Goal: Task Accomplishment & Management: Use online tool/utility

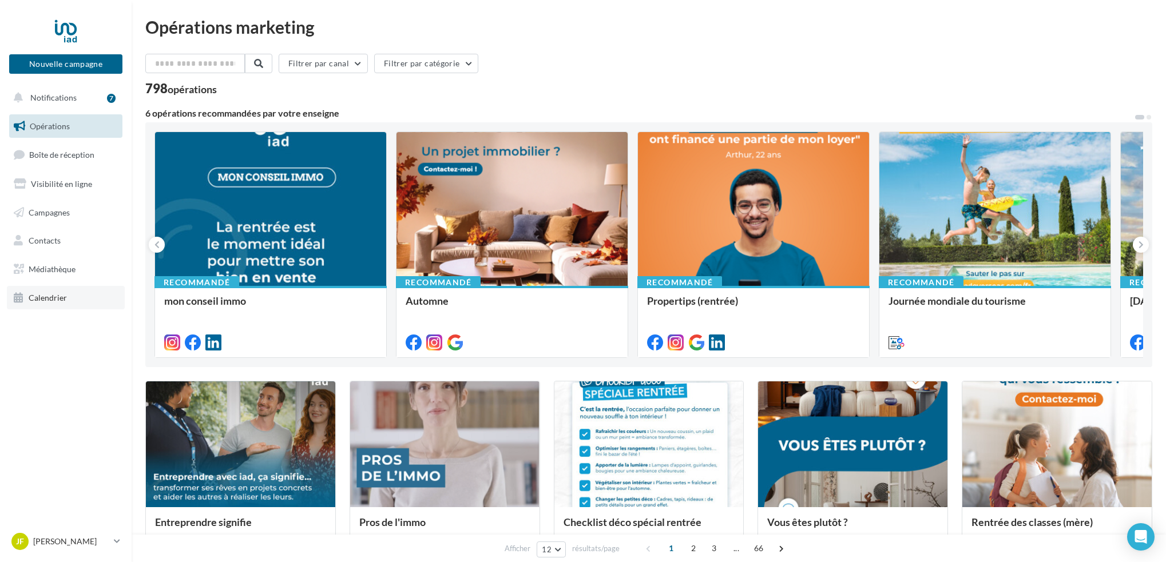
click at [61, 294] on span "Calendrier" at bounding box center [48, 298] width 38 height 10
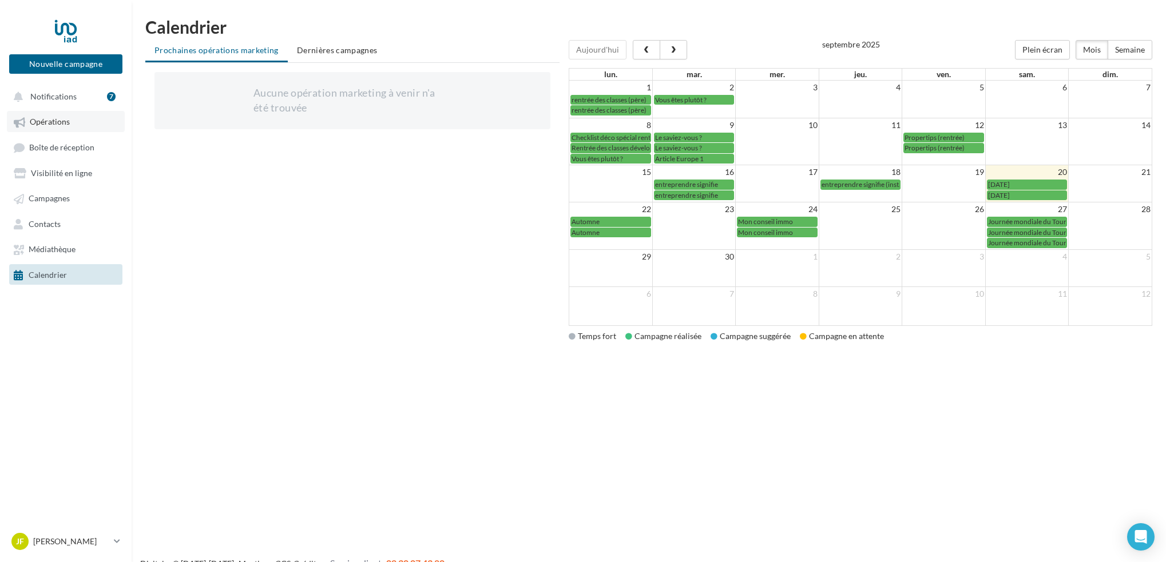
click at [41, 120] on span "Opérations" at bounding box center [50, 122] width 40 height 10
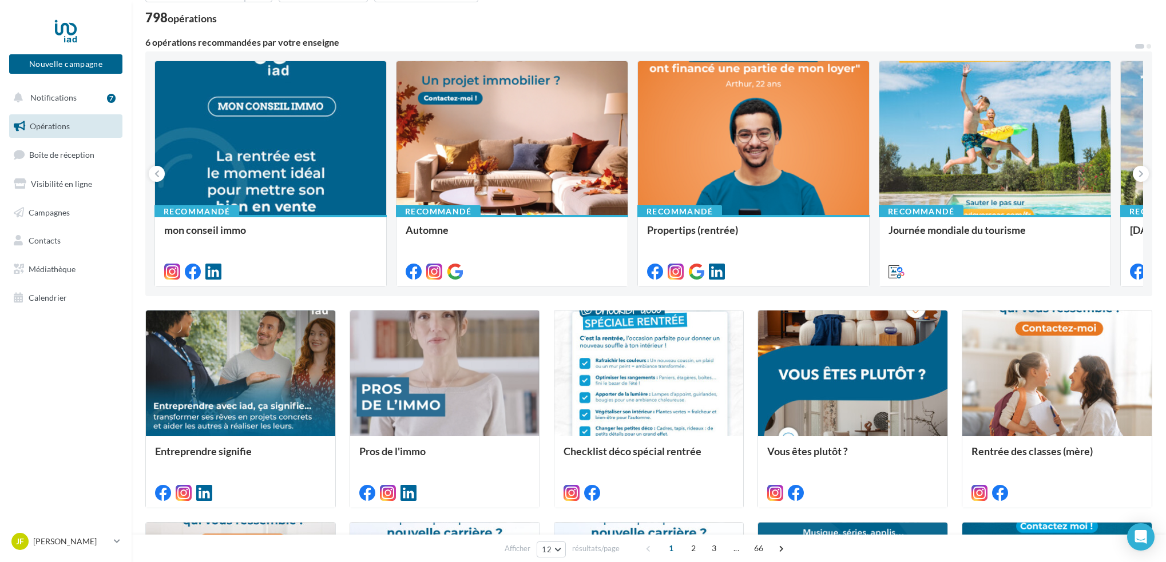
scroll to position [72, 0]
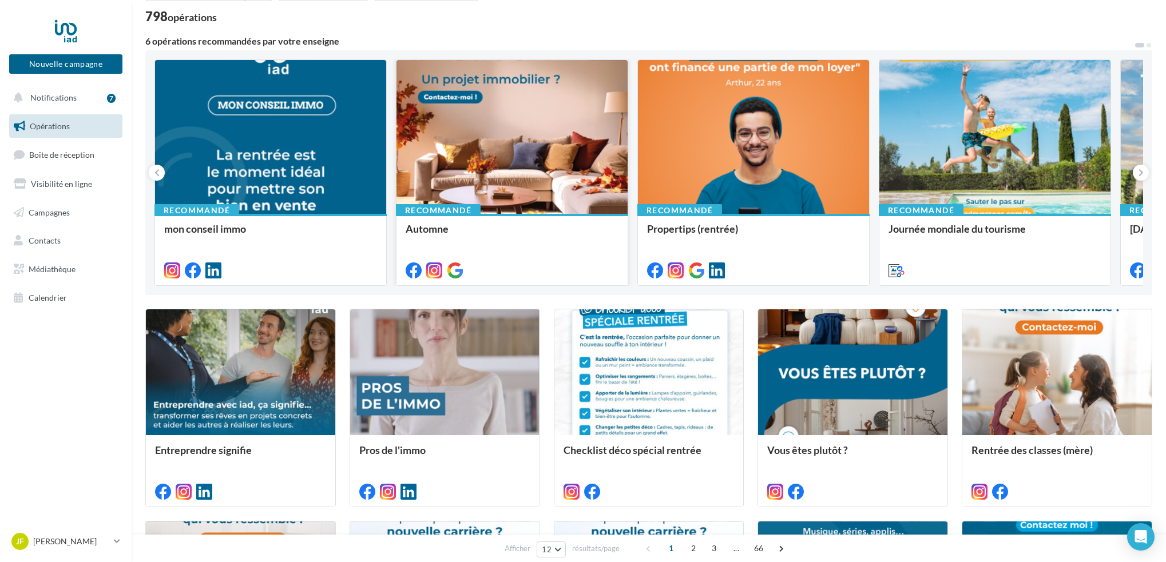
click at [554, 133] on div at bounding box center [512, 137] width 231 height 155
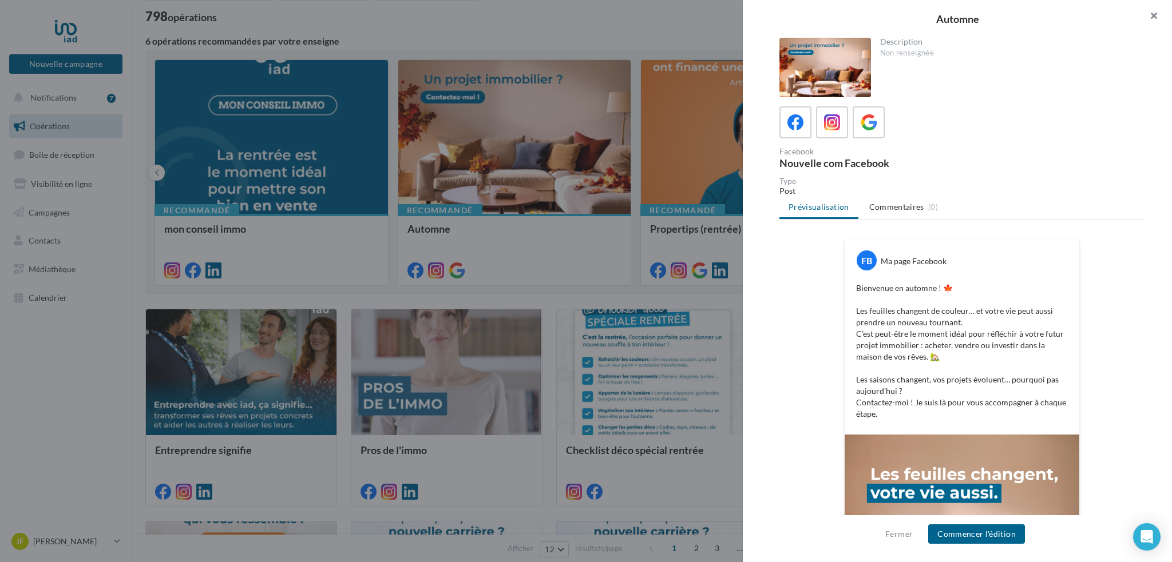
drag, startPoint x: 1156, startPoint y: 15, endPoint x: 1014, endPoint y: 49, distance: 146.6
click at [1156, 15] on button "button" at bounding box center [1149, 17] width 46 height 34
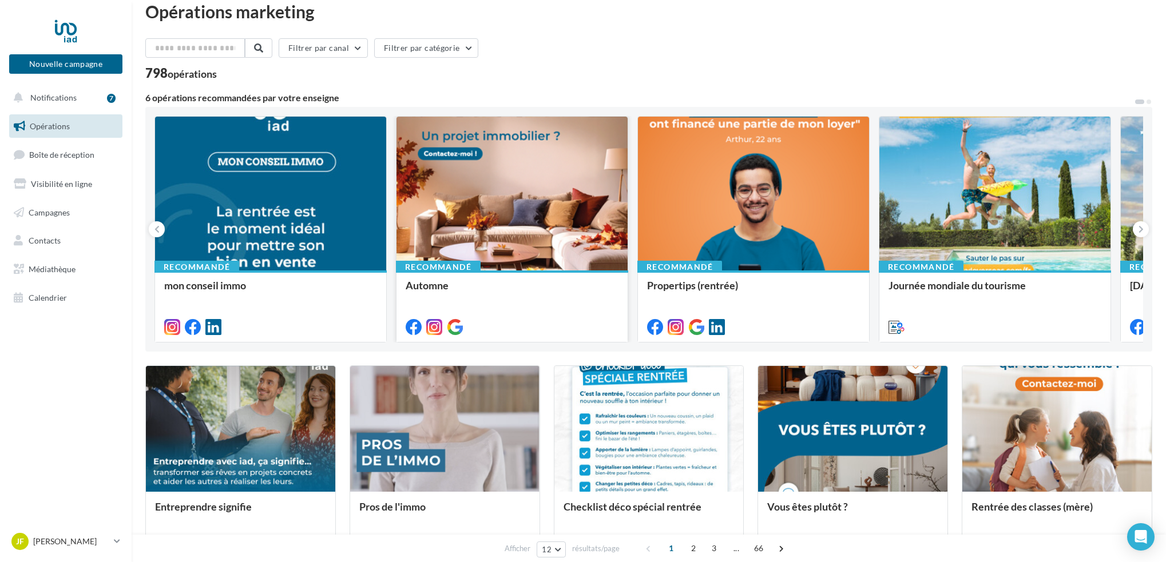
scroll to position [0, 0]
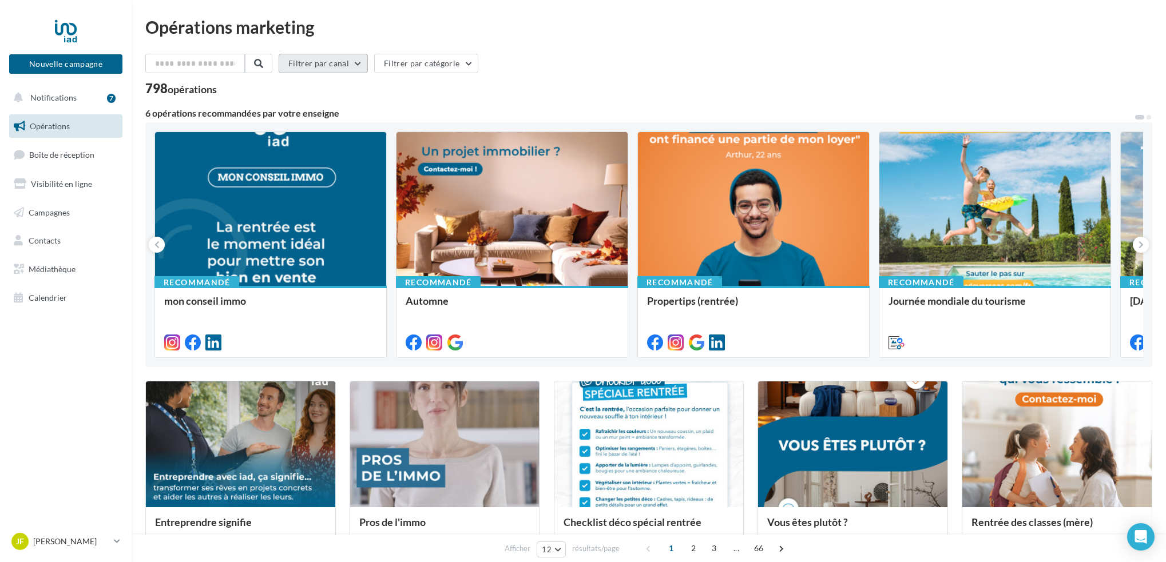
click at [362, 61] on button "Filtrer par canal" at bounding box center [323, 63] width 89 height 19
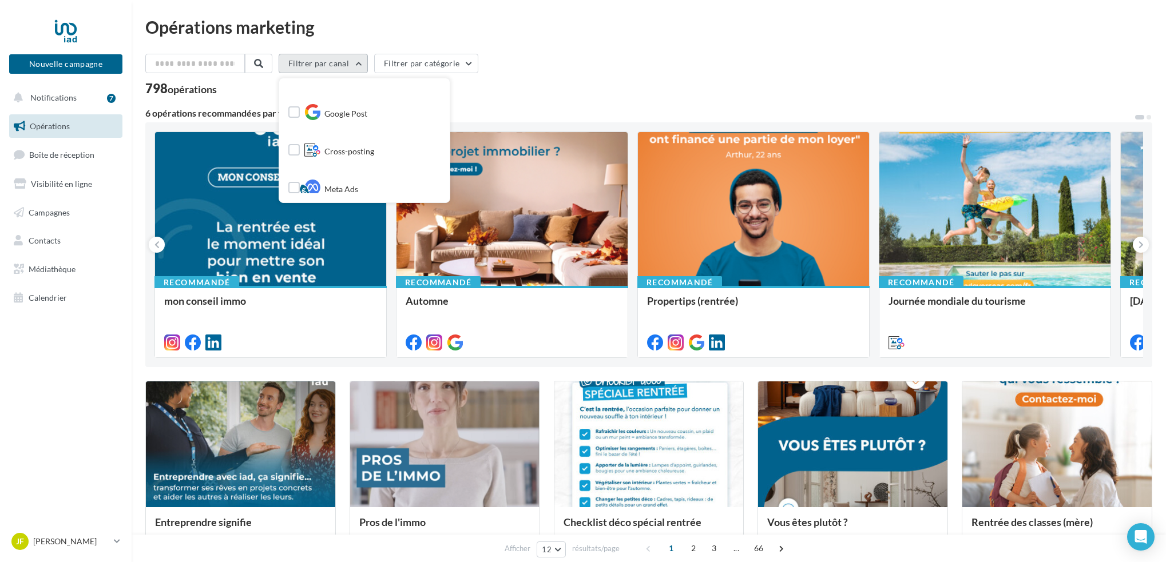
scroll to position [144, 0]
click at [300, 137] on label at bounding box center [293, 136] width 11 height 11
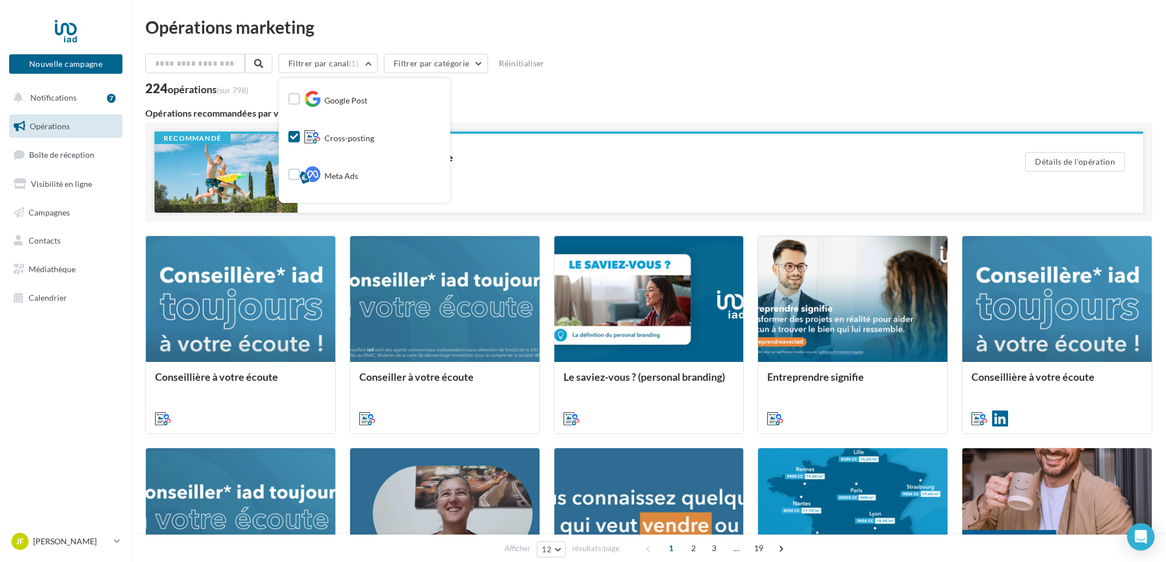
click at [887, 177] on div "Journée mondiale du tourisme" at bounding box center [652, 173] width 673 height 42
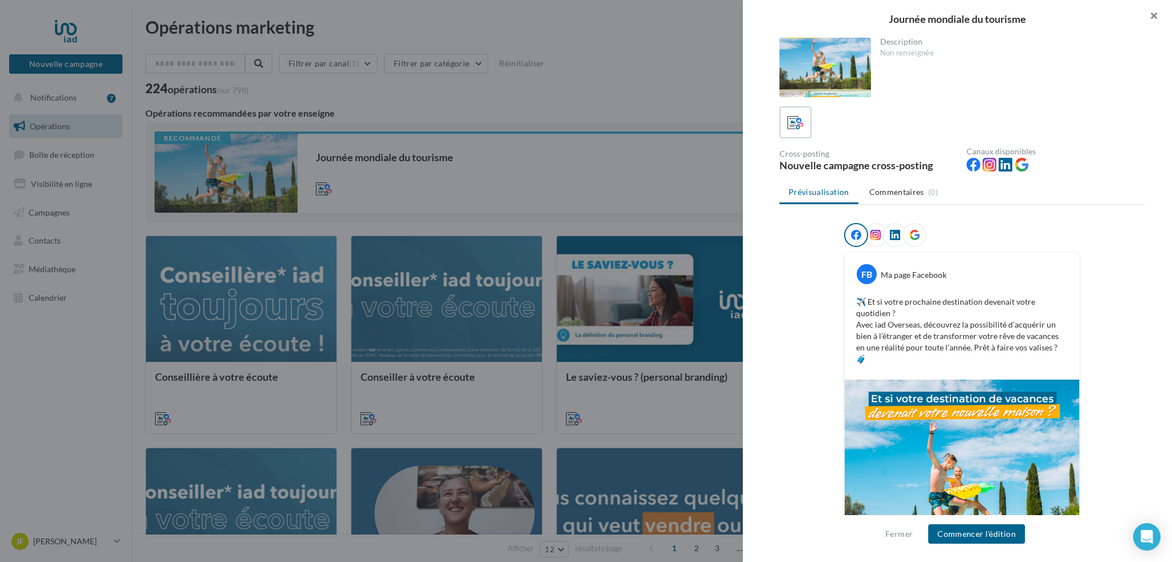
click at [1151, 18] on button "button" at bounding box center [1149, 17] width 46 height 34
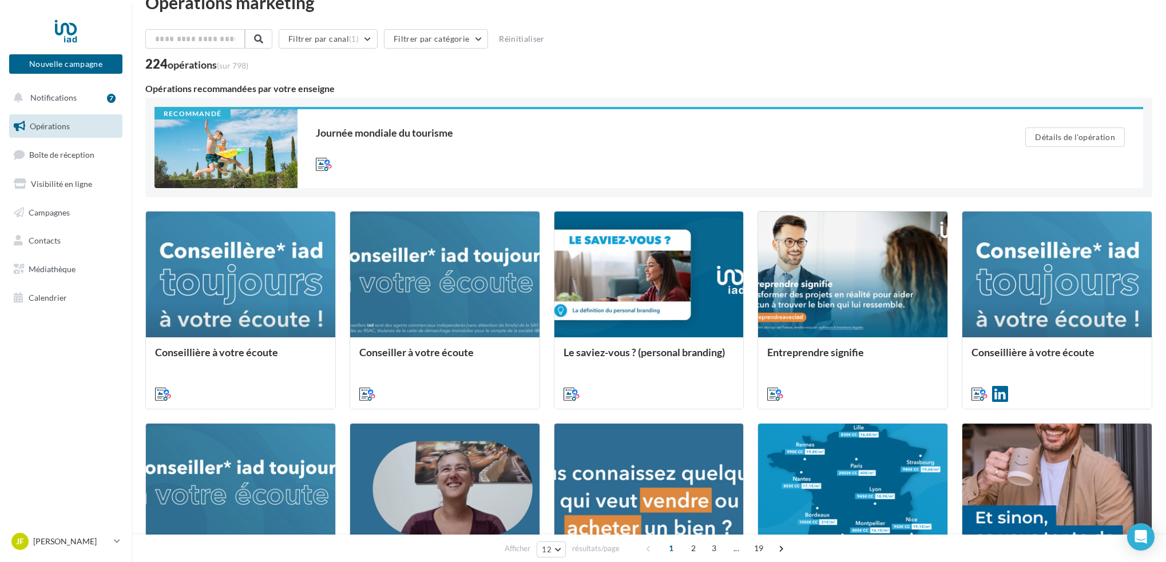
scroll to position [0, 0]
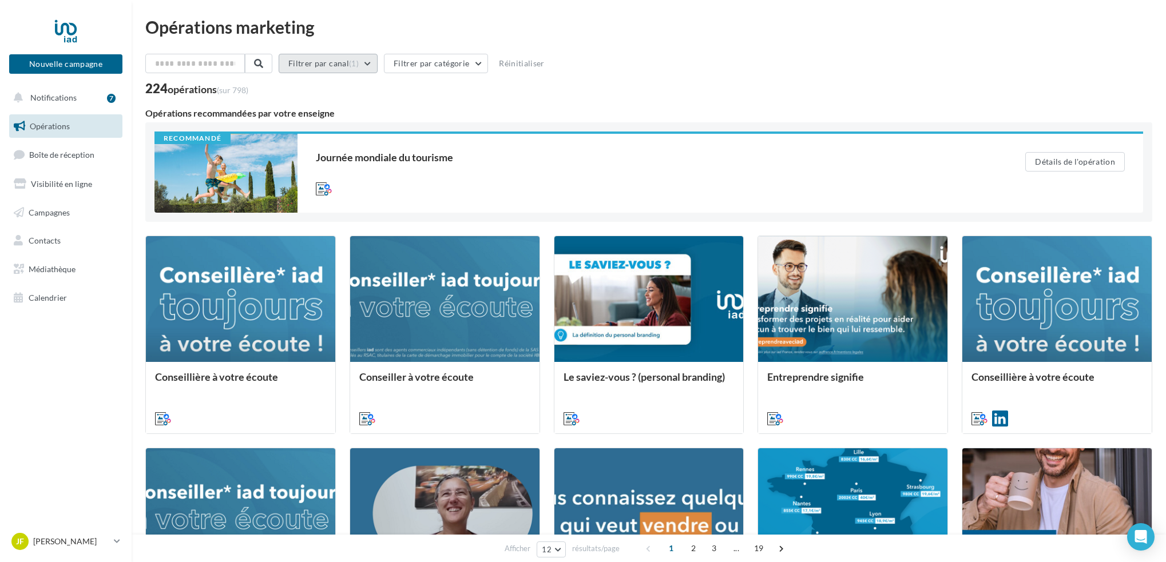
click at [373, 64] on button "Filtrer par canal (1)" at bounding box center [328, 63] width 99 height 19
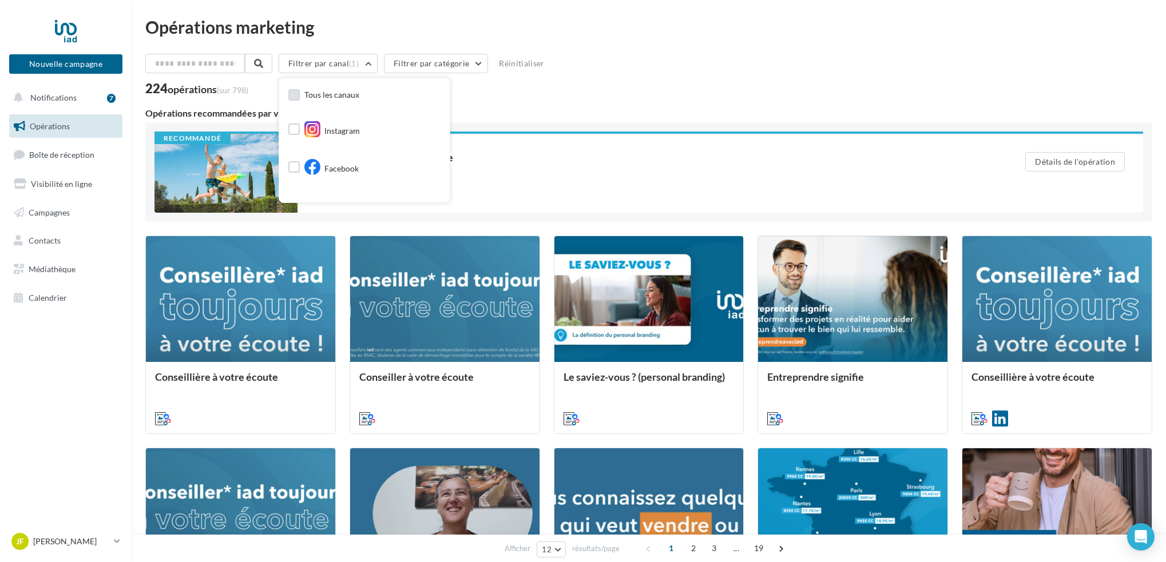
click at [300, 96] on label at bounding box center [293, 94] width 11 height 11
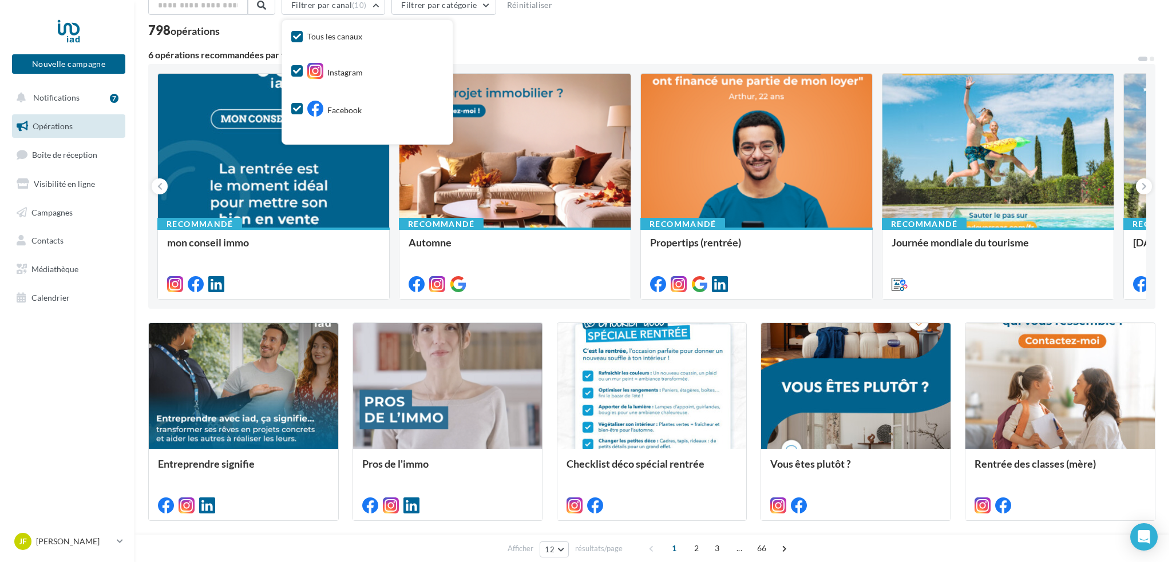
scroll to position [60, 0]
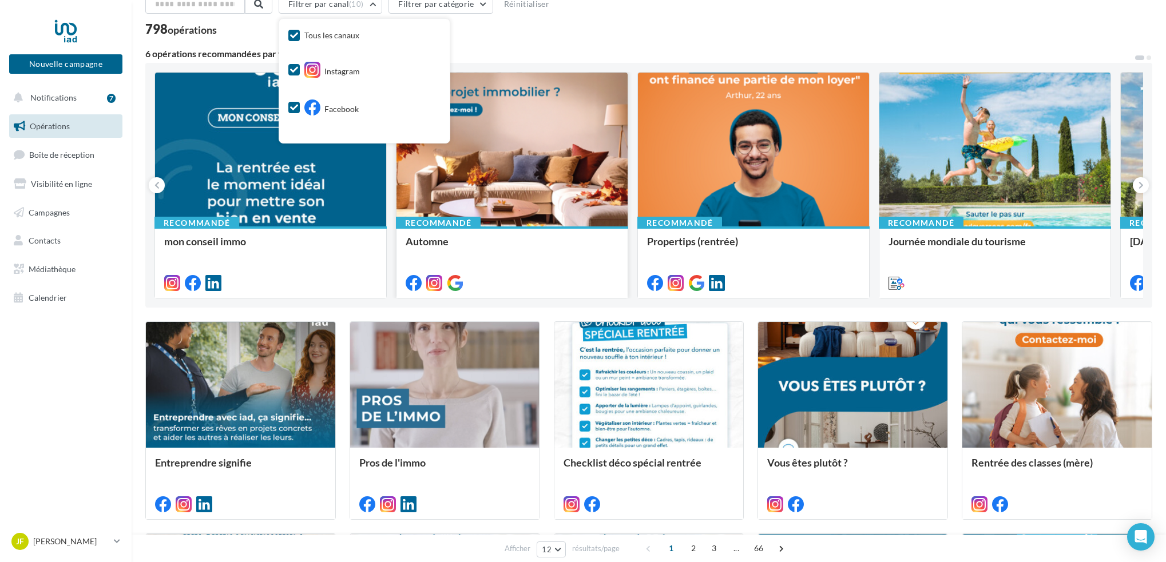
click at [521, 129] on div at bounding box center [512, 150] width 231 height 155
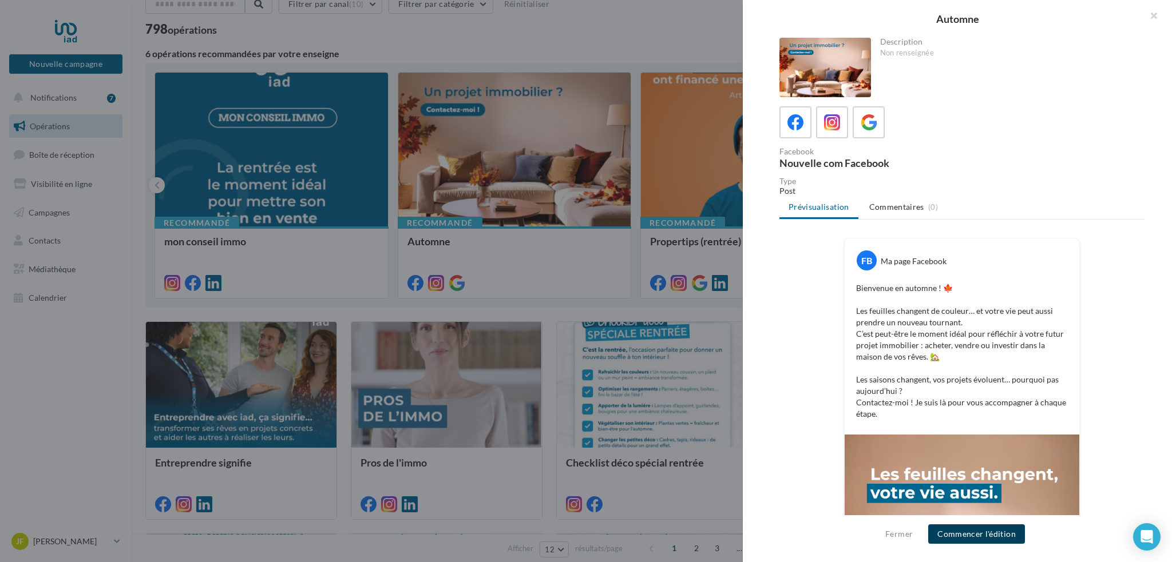
click at [964, 538] on button "Commencer l'édition" at bounding box center [976, 534] width 97 height 19
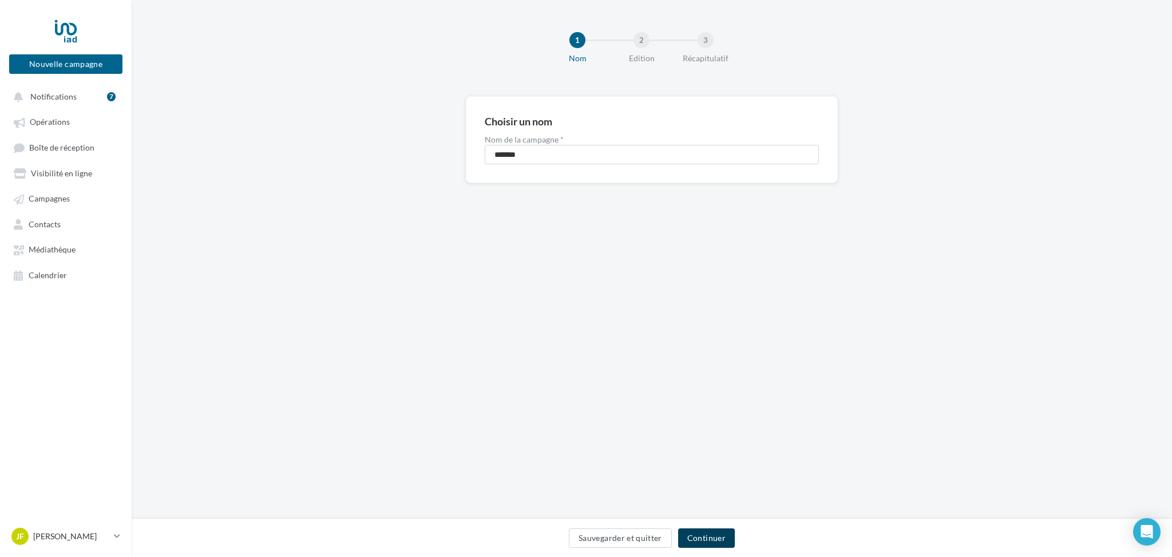
click at [708, 536] on button "Continuer" at bounding box center [706, 537] width 57 height 19
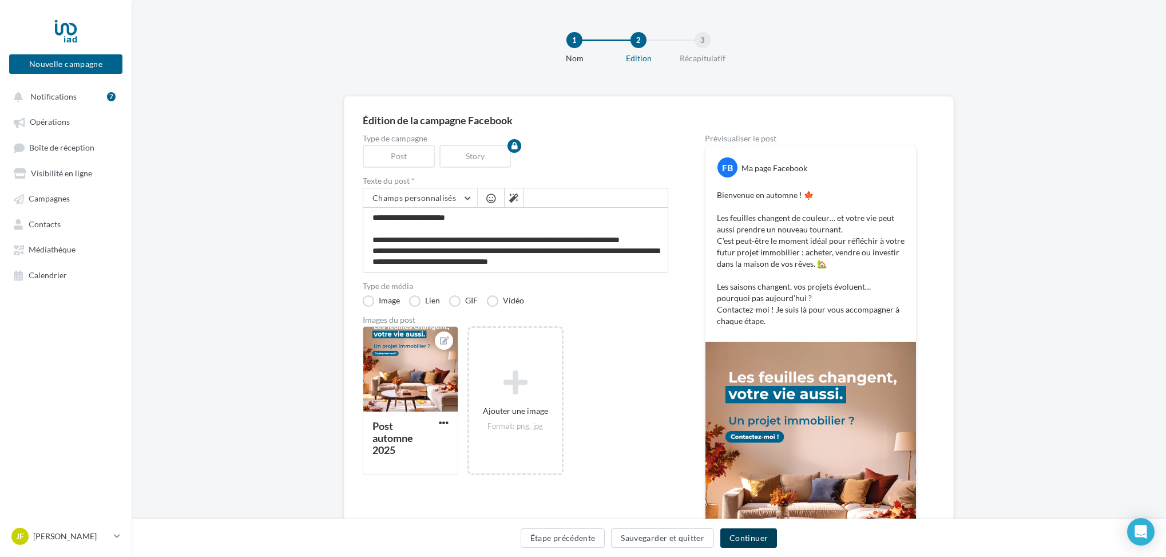
click at [742, 536] on button "Continuer" at bounding box center [748, 537] width 57 height 19
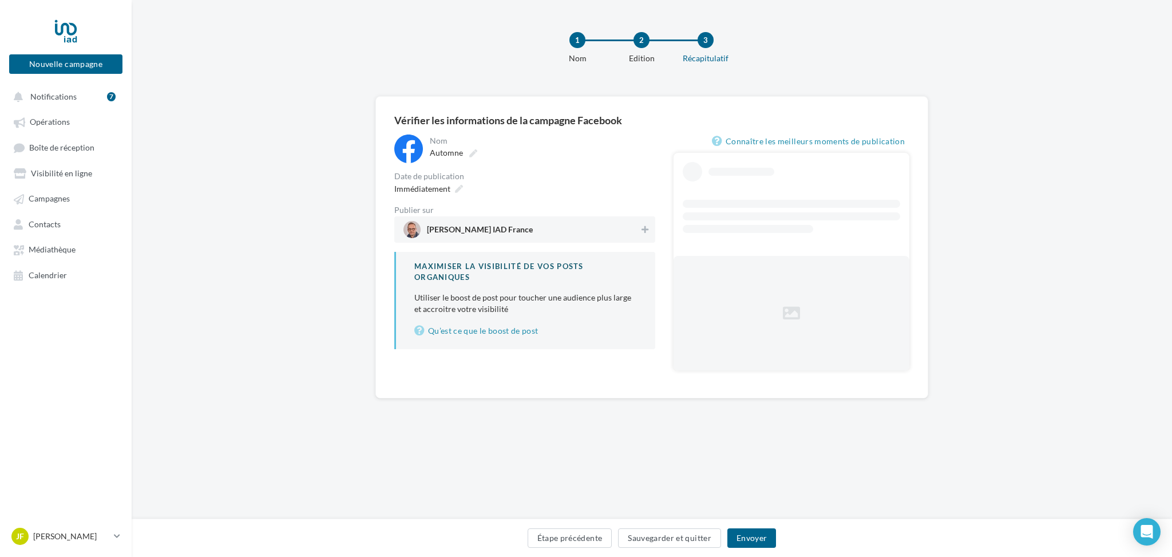
click at [488, 228] on span "Jean-François Montagu IAD France" at bounding box center [480, 231] width 106 height 13
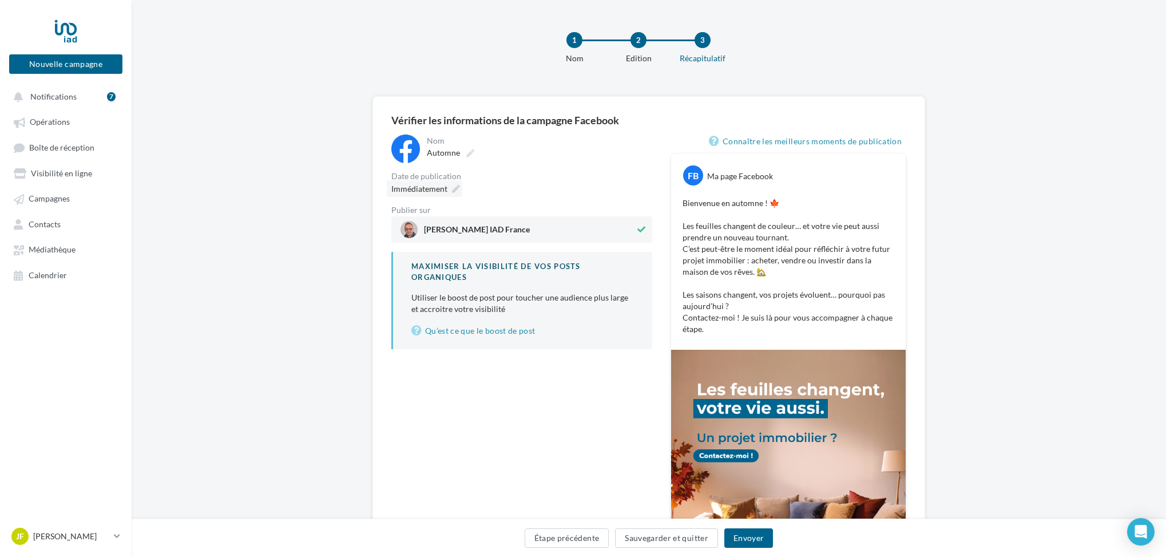
click at [441, 187] on span "Immédiatement" at bounding box center [419, 189] width 56 height 10
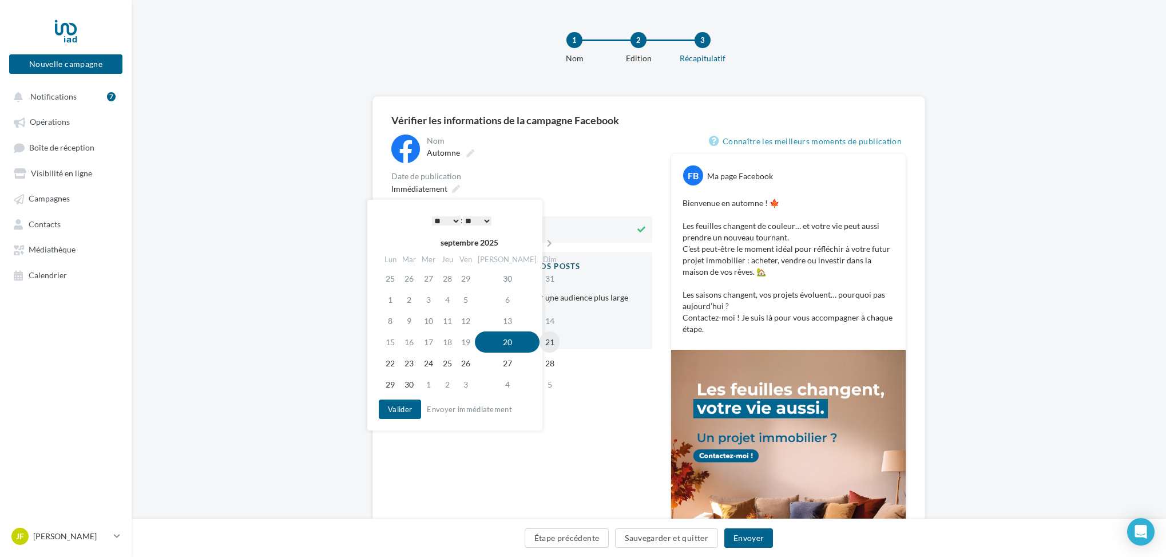
click at [540, 342] on td "21" at bounding box center [550, 341] width 20 height 21
click at [454, 224] on select "* * * * * * * * * * ** ** ** ** ** ** ** ** ** ** ** ** ** **" at bounding box center [446, 220] width 29 height 9
click at [397, 406] on button "Valider" at bounding box center [400, 408] width 42 height 19
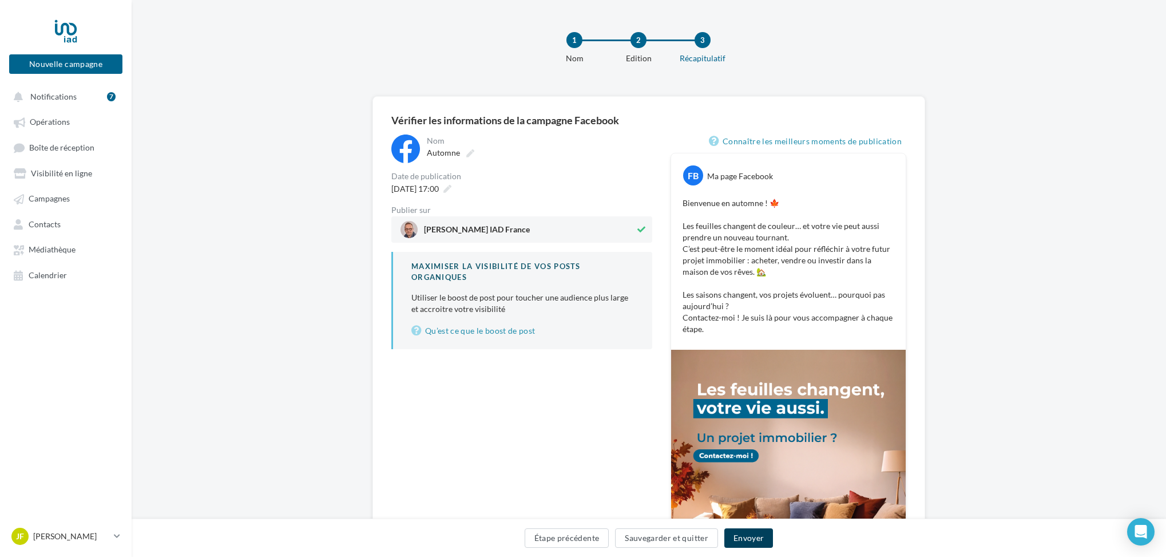
click at [746, 536] on button "Envoyer" at bounding box center [748, 537] width 49 height 19
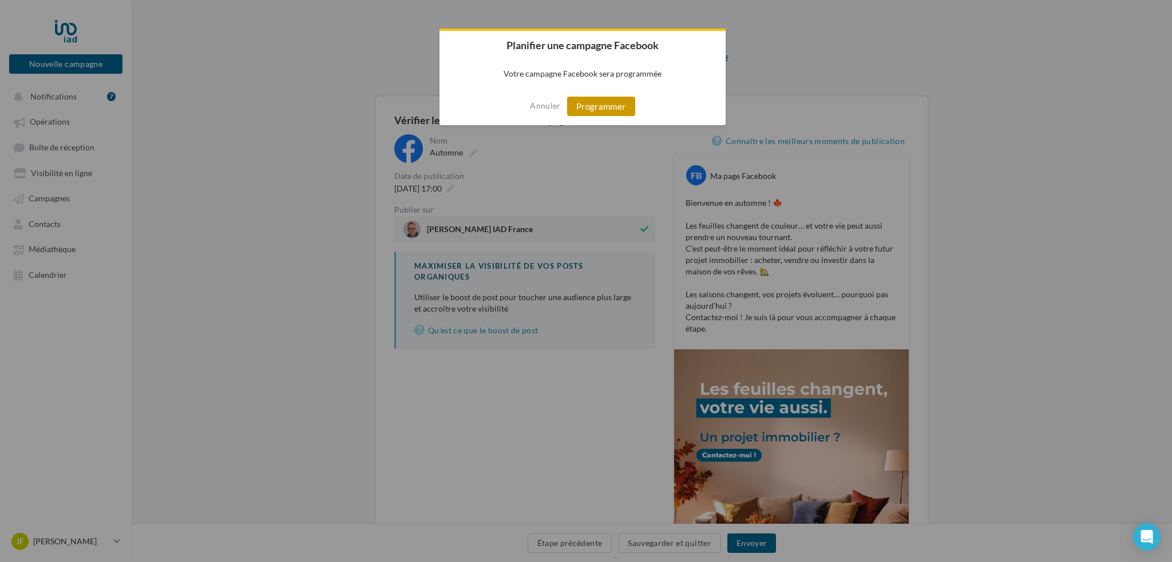
click at [596, 108] on button "Programmer" at bounding box center [601, 106] width 68 height 19
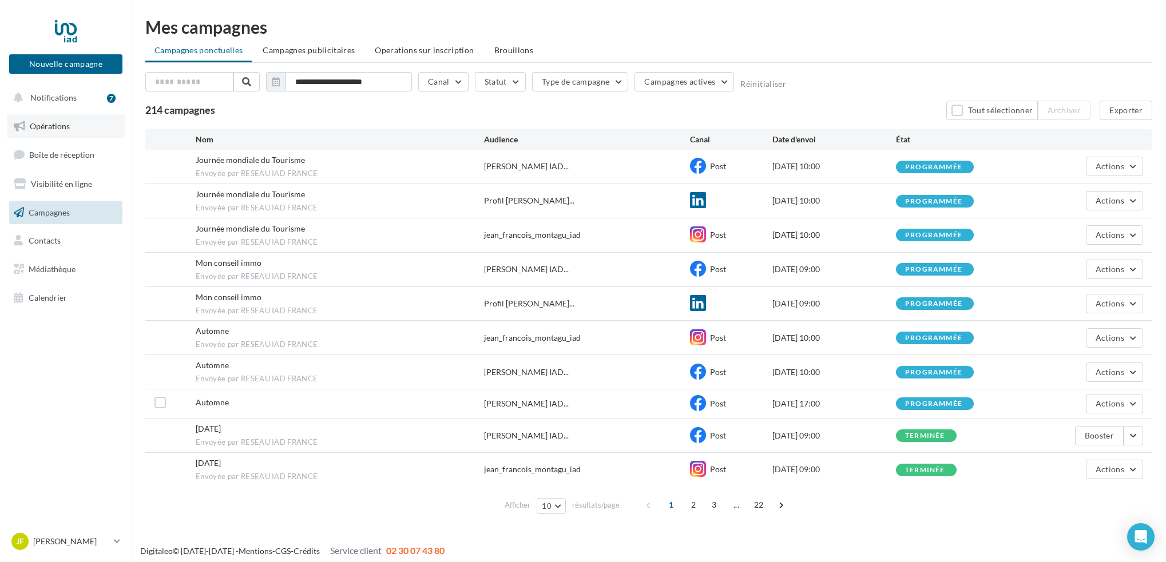
click at [51, 124] on span "Opérations" at bounding box center [50, 126] width 40 height 10
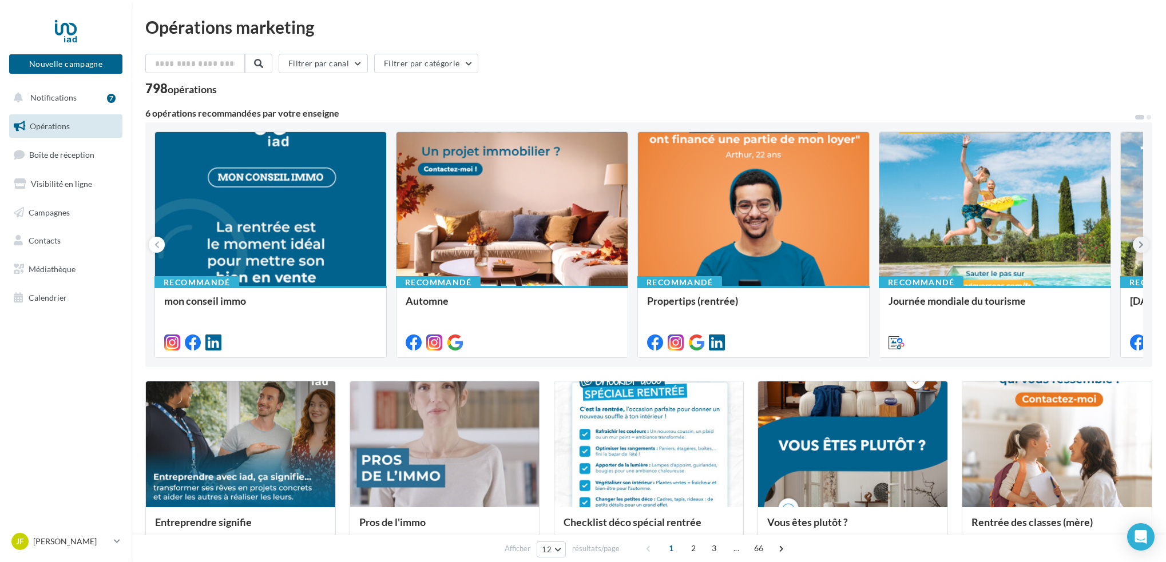
click at [1142, 246] on icon at bounding box center [1141, 244] width 5 height 11
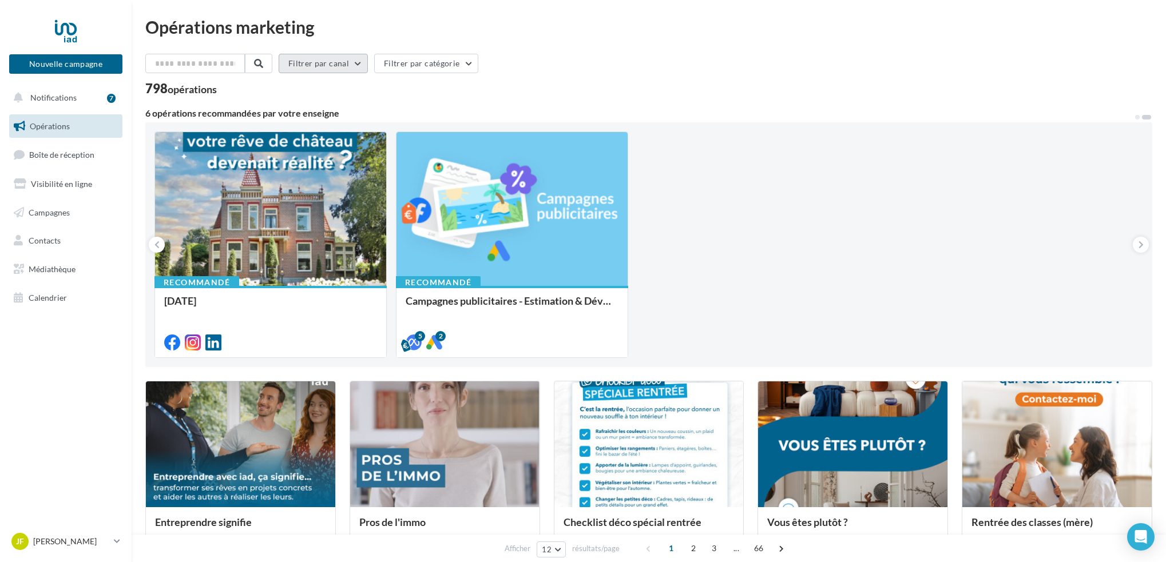
click at [366, 61] on button "Filtrer par canal" at bounding box center [323, 63] width 89 height 19
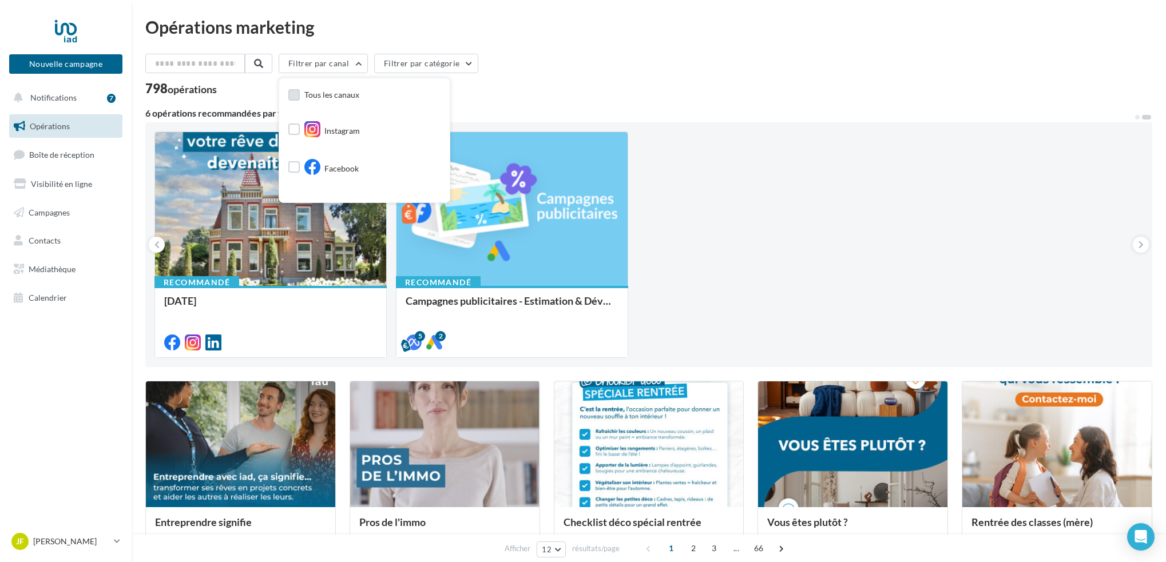
click at [300, 95] on label at bounding box center [293, 94] width 11 height 11
click at [825, 235] on div "Recommandé mon conseil immo Recommandé Automne Recommandé Propertips (rentrée) …" at bounding box center [648, 245] width 989 height 227
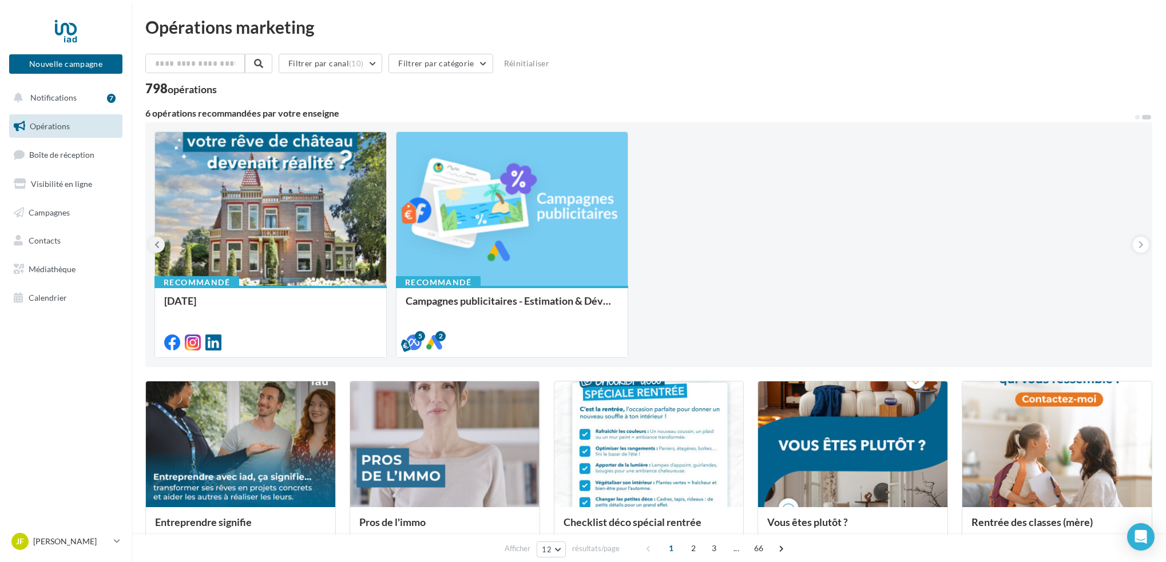
click at [159, 244] on icon at bounding box center [156, 244] width 5 height 11
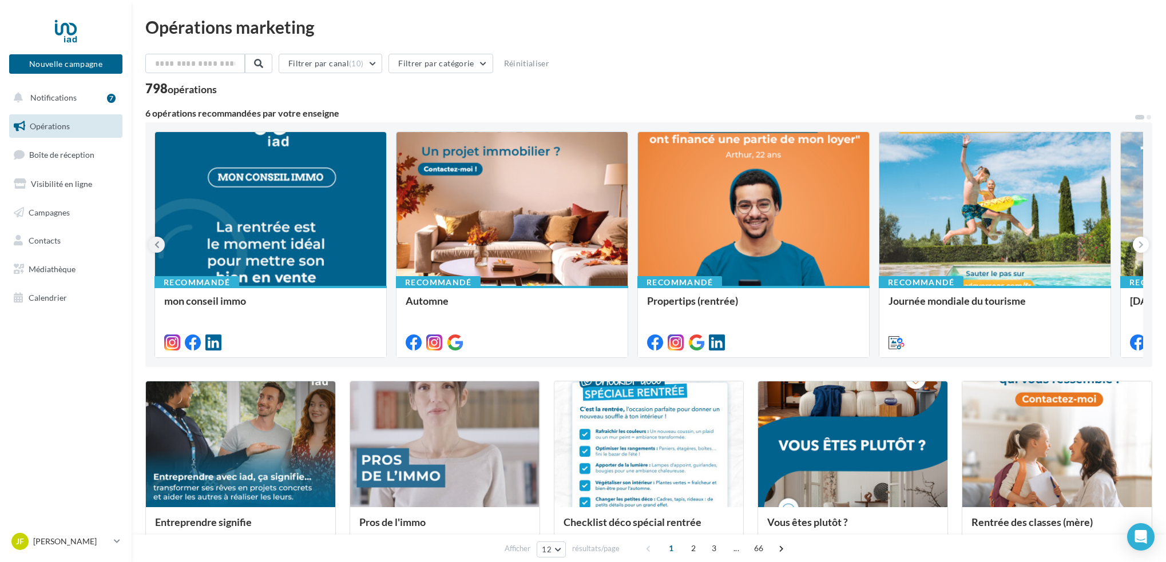
click at [159, 244] on icon at bounding box center [156, 244] width 5 height 11
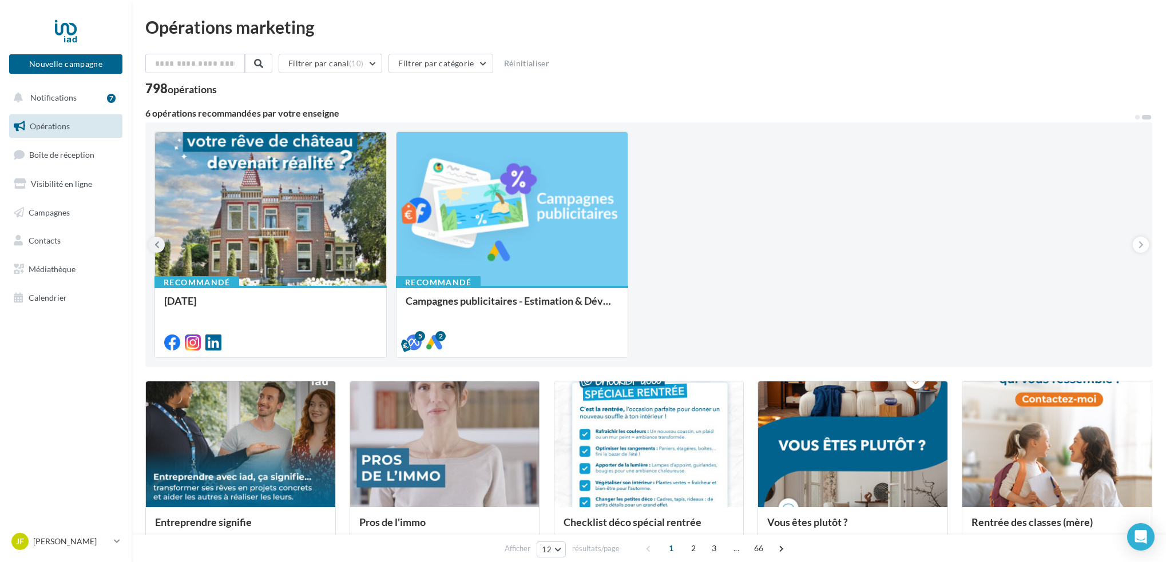
click at [159, 244] on icon at bounding box center [156, 244] width 5 height 11
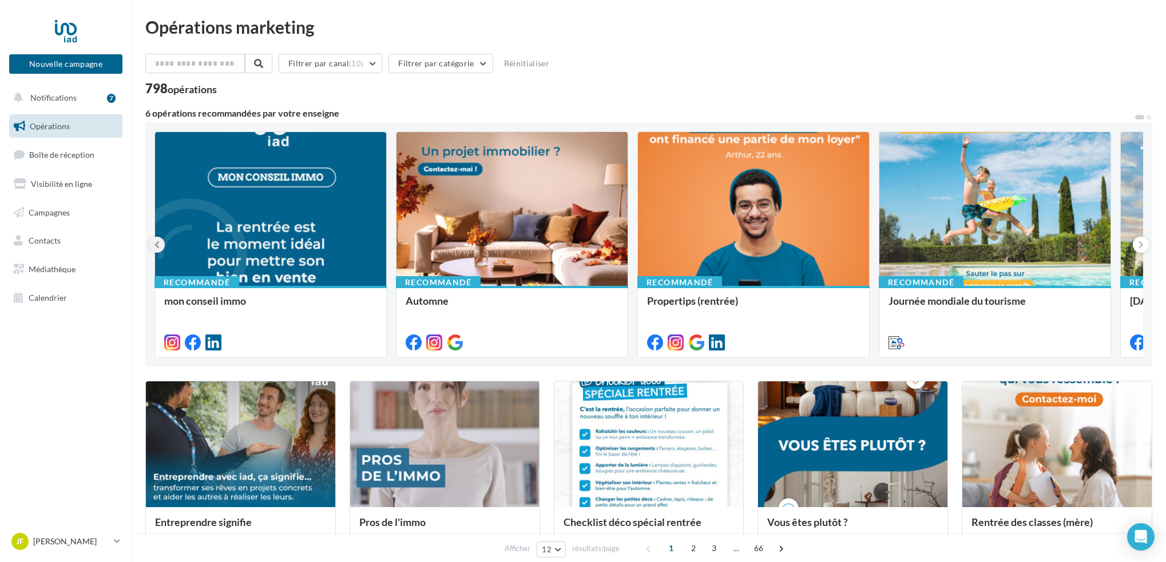
click at [159, 244] on icon at bounding box center [156, 244] width 5 height 11
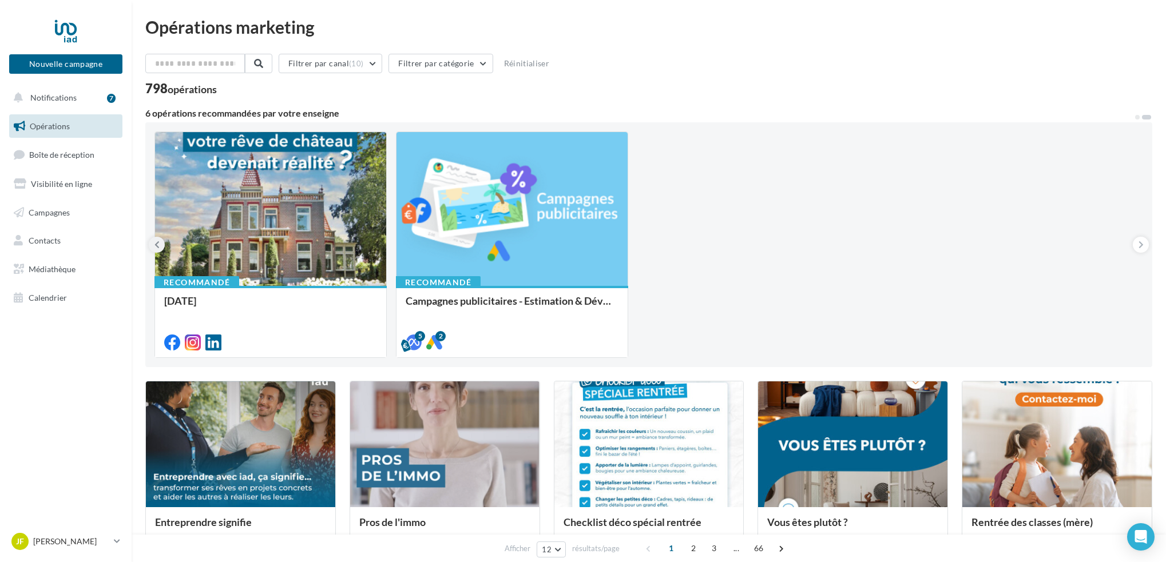
click at [159, 244] on icon at bounding box center [156, 244] width 5 height 11
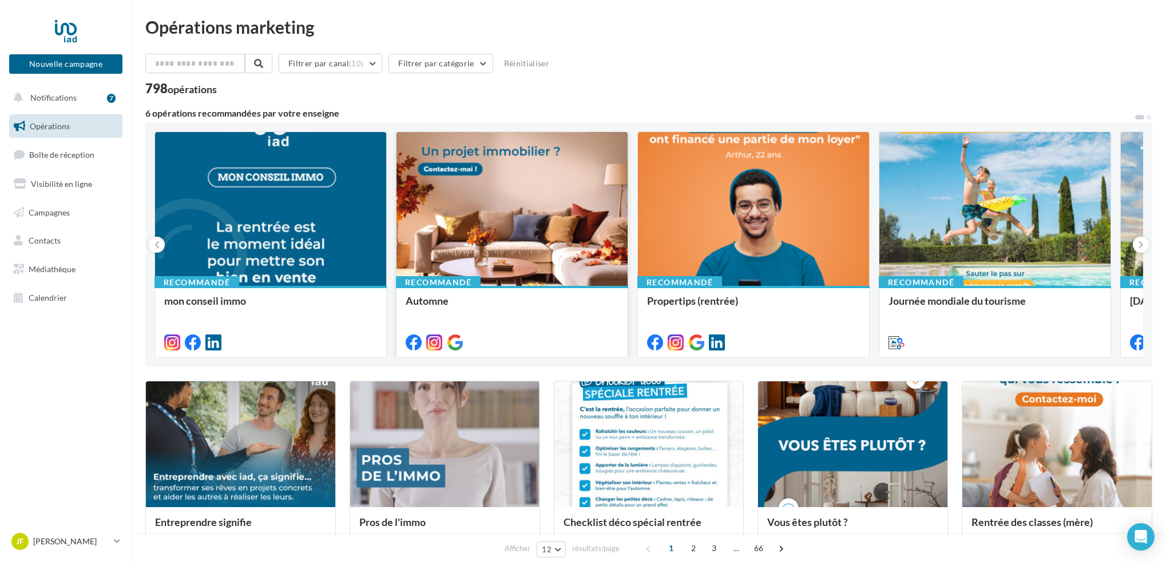
click at [524, 189] on div at bounding box center [512, 209] width 231 height 155
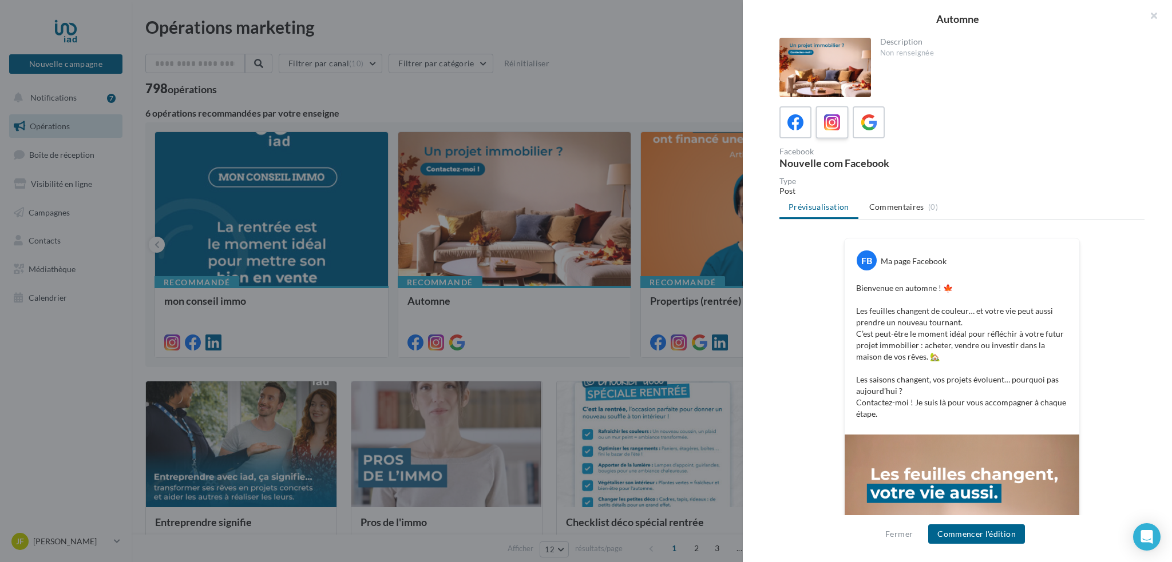
click at [837, 122] on icon at bounding box center [832, 122] width 17 height 17
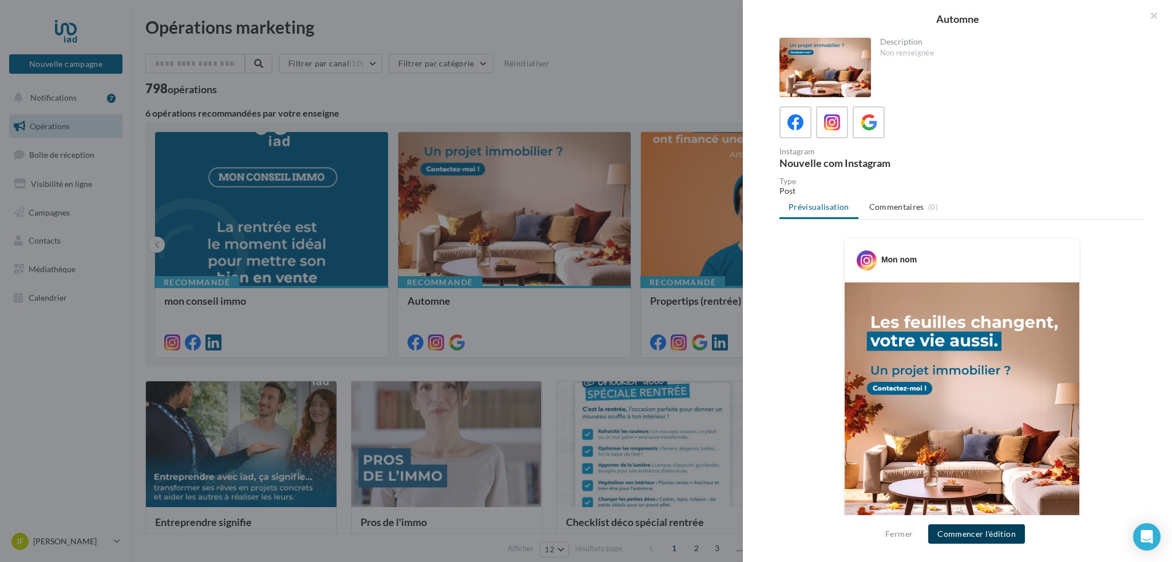
click at [970, 537] on button "Commencer l'édition" at bounding box center [976, 534] width 97 height 19
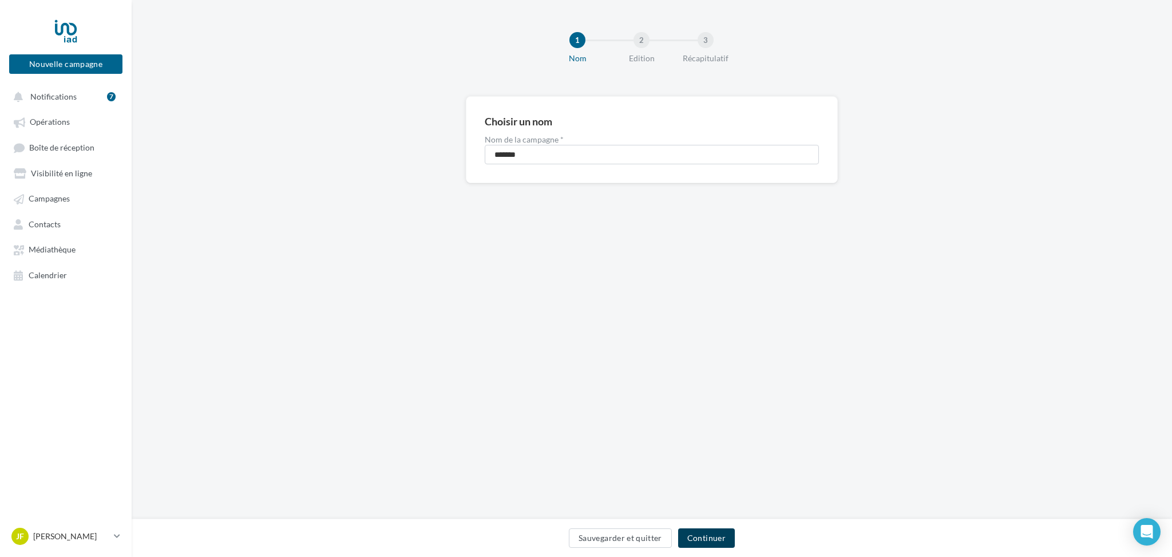
click at [694, 538] on button "Continuer" at bounding box center [706, 537] width 57 height 19
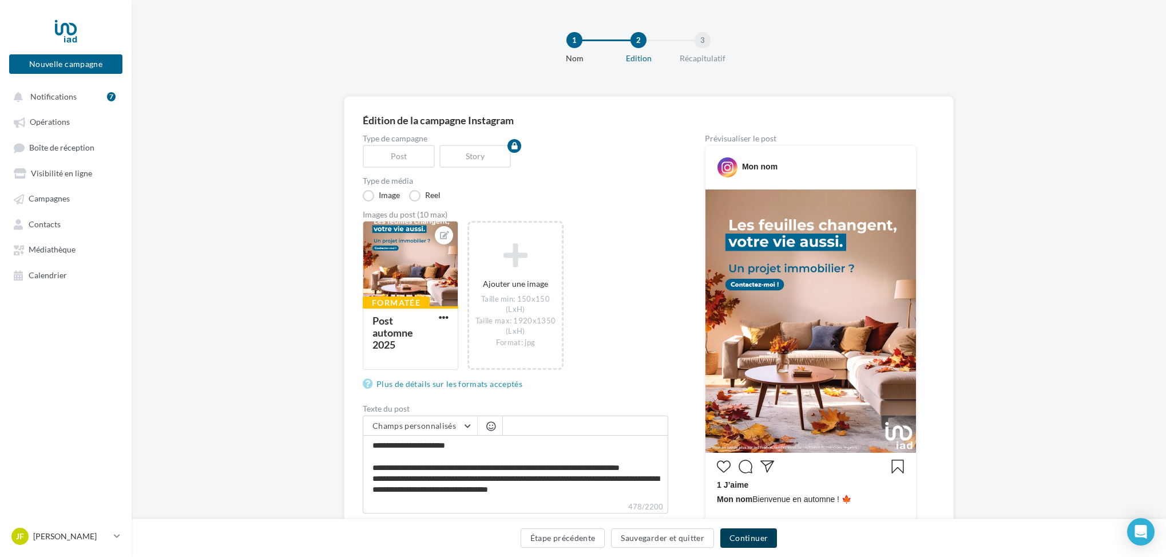
click at [748, 538] on button "Continuer" at bounding box center [748, 537] width 57 height 19
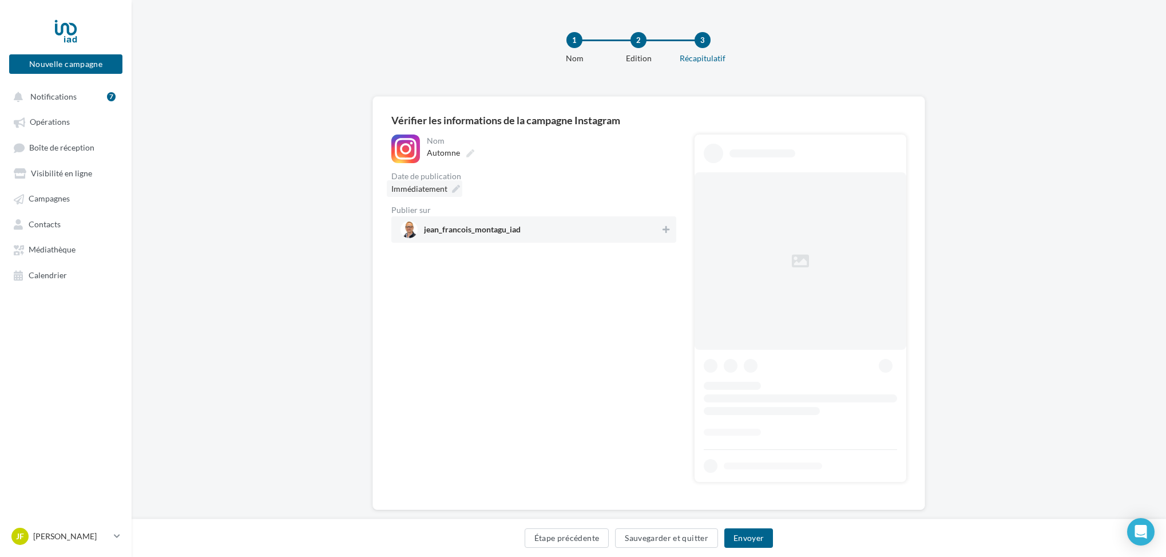
click at [429, 190] on span "Immédiatement" at bounding box center [419, 189] width 56 height 10
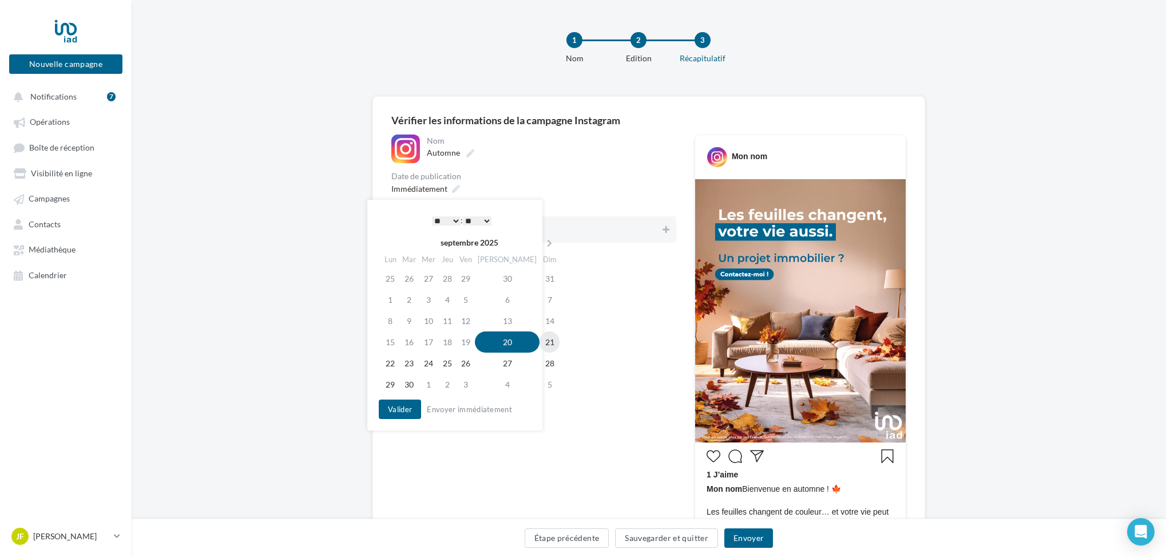
click at [540, 341] on td "21" at bounding box center [550, 341] width 20 height 21
click at [456, 219] on select "* * * * * * * * * * ** ** ** ** ** ** ** ** ** ** ** ** ** **" at bounding box center [446, 220] width 29 height 9
click at [402, 405] on button "Valider" at bounding box center [400, 408] width 42 height 19
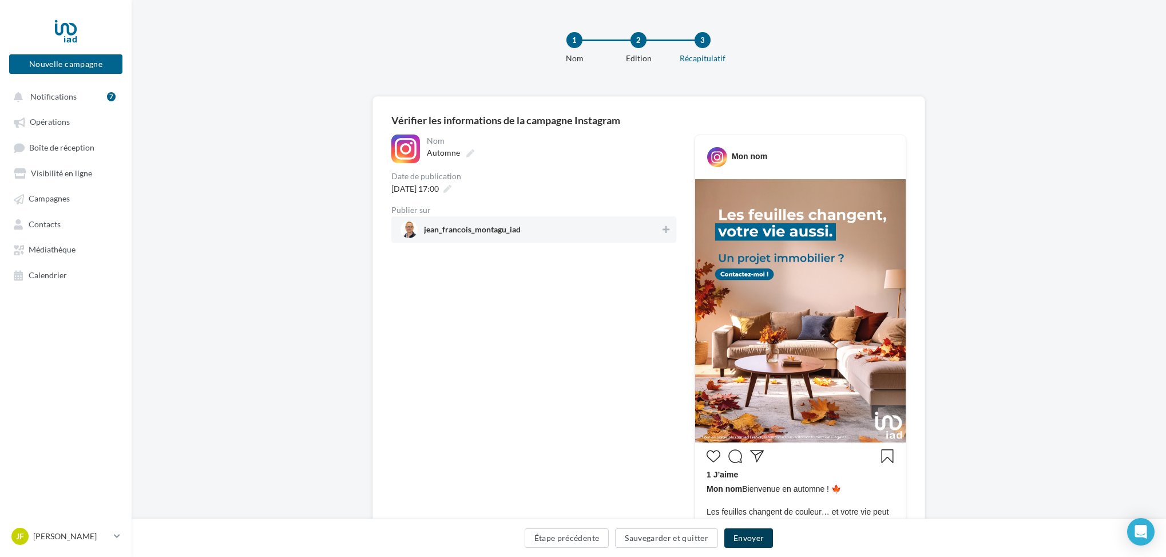
click at [749, 537] on button "Envoyer" at bounding box center [748, 537] width 49 height 19
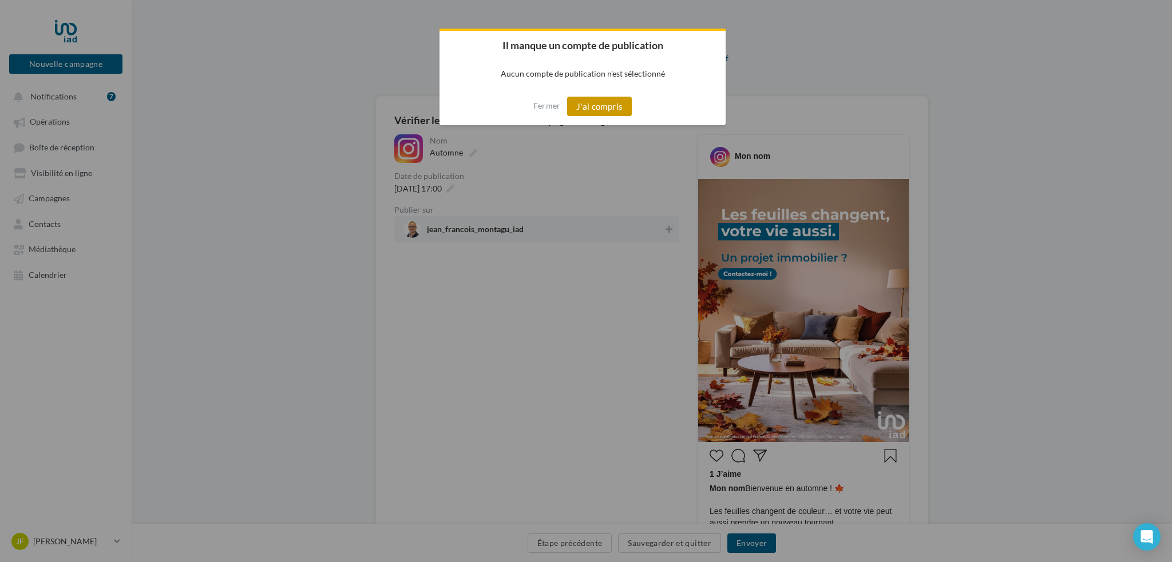
click at [593, 109] on button "J'ai compris" at bounding box center [599, 106] width 65 height 19
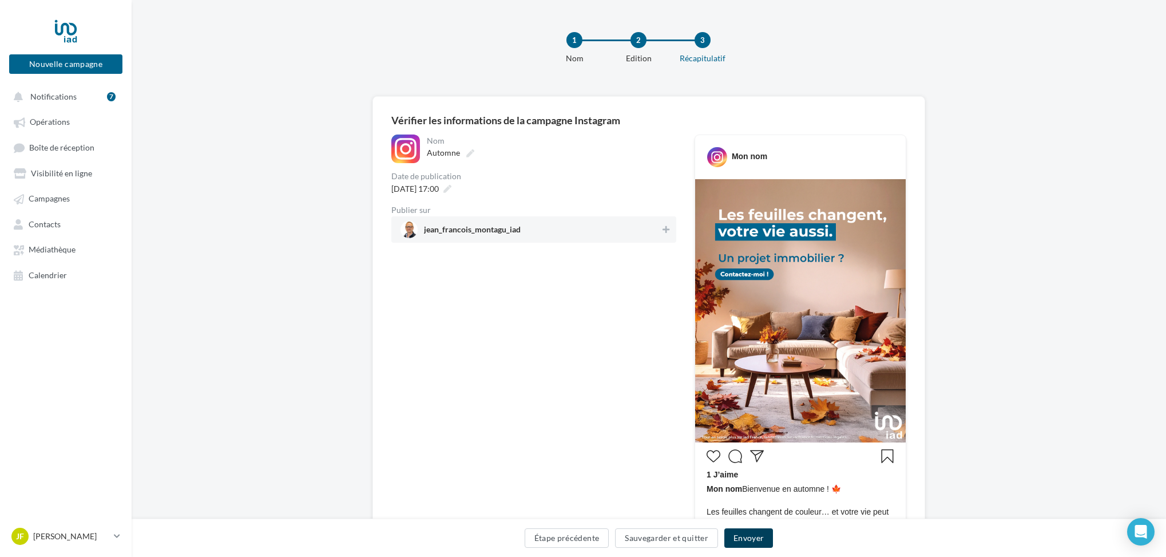
click at [751, 537] on button "Envoyer" at bounding box center [748, 537] width 49 height 19
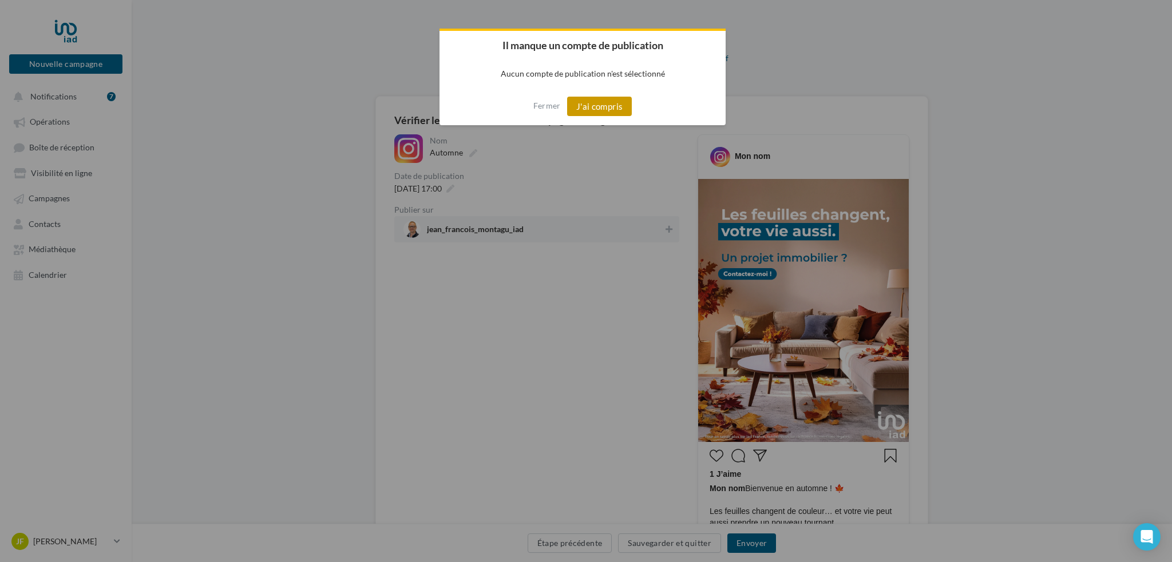
click at [595, 103] on button "J'ai compris" at bounding box center [599, 106] width 65 height 19
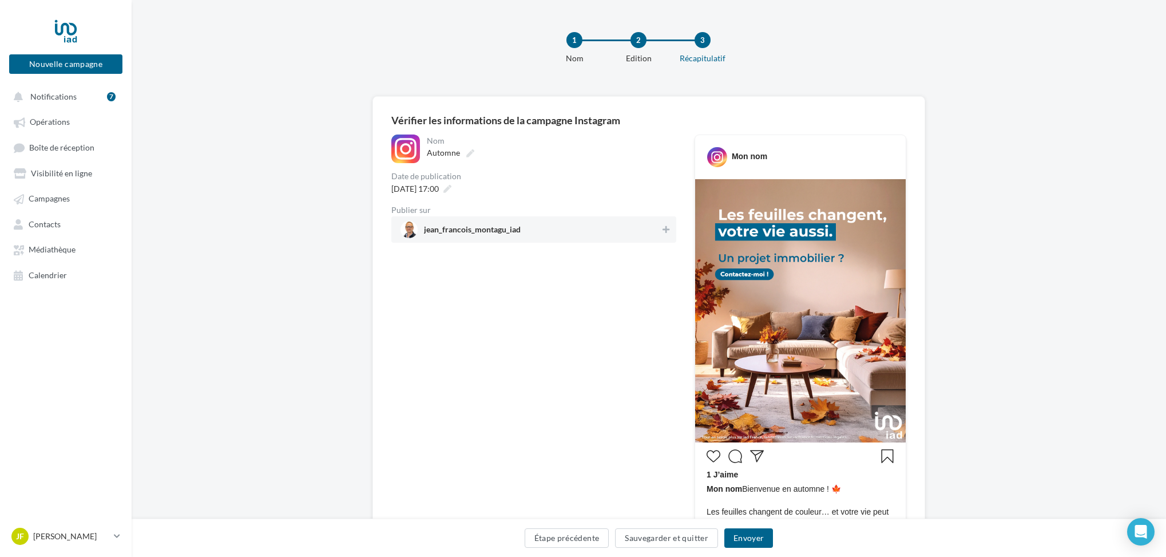
click at [496, 233] on span "jean_francois_montagu_iad" at bounding box center [472, 231] width 97 height 13
click at [746, 534] on button "Envoyer" at bounding box center [748, 537] width 49 height 19
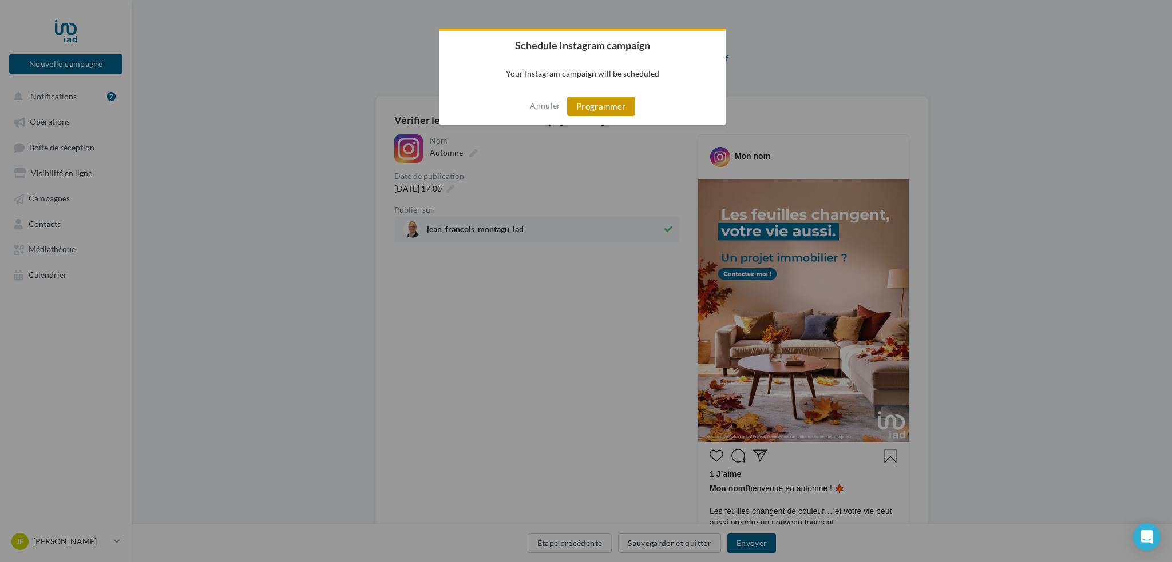
click at [598, 108] on button "Programmer" at bounding box center [601, 106] width 68 height 19
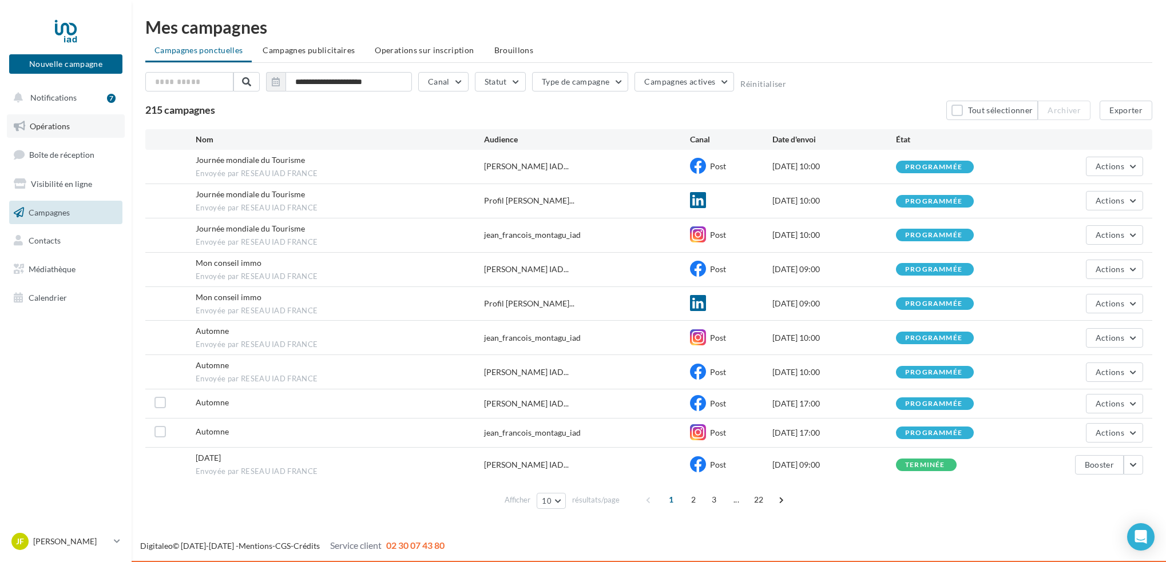
click at [46, 125] on span "Opérations" at bounding box center [50, 126] width 40 height 10
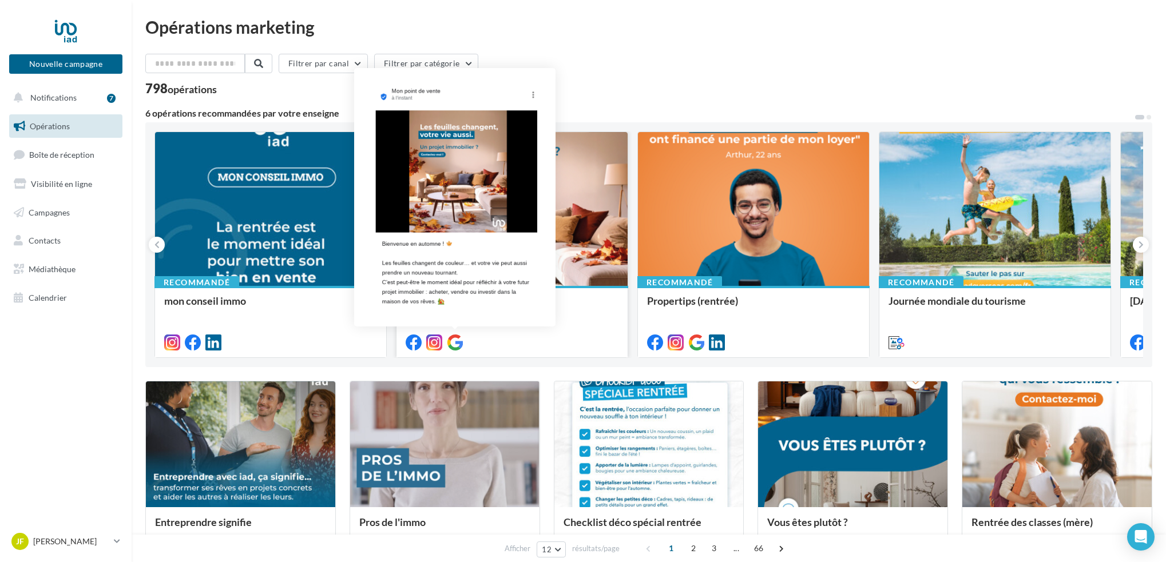
click at [455, 339] on icon at bounding box center [455, 343] width 16 height 16
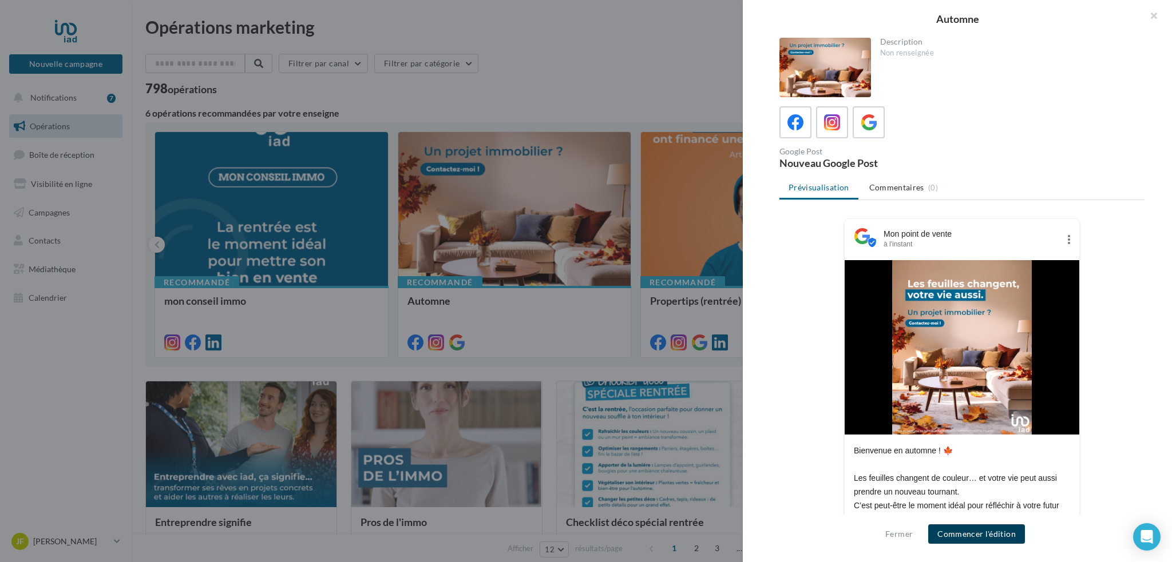
click at [987, 528] on button "Commencer l'édition" at bounding box center [976, 534] width 97 height 19
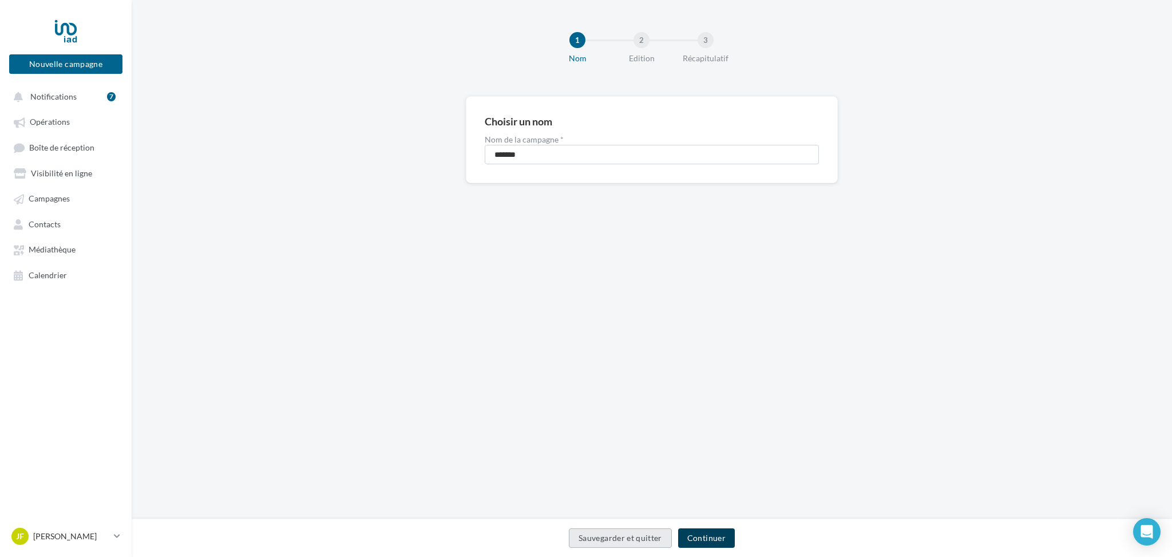
click at [709, 544] on button "Continuer" at bounding box center [706, 537] width 57 height 19
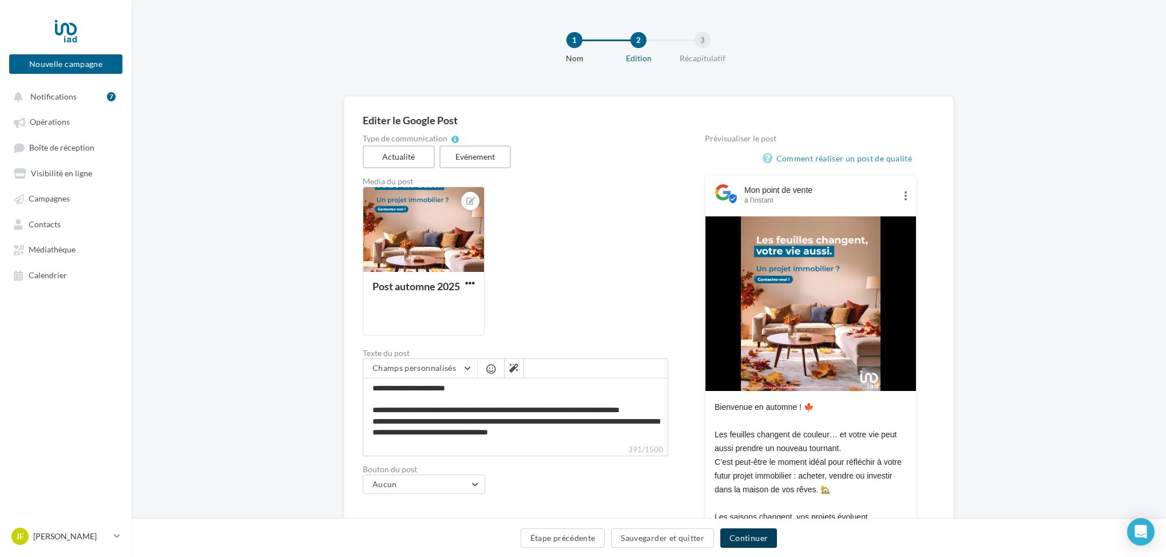
click at [750, 542] on button "Continuer" at bounding box center [748, 537] width 57 height 19
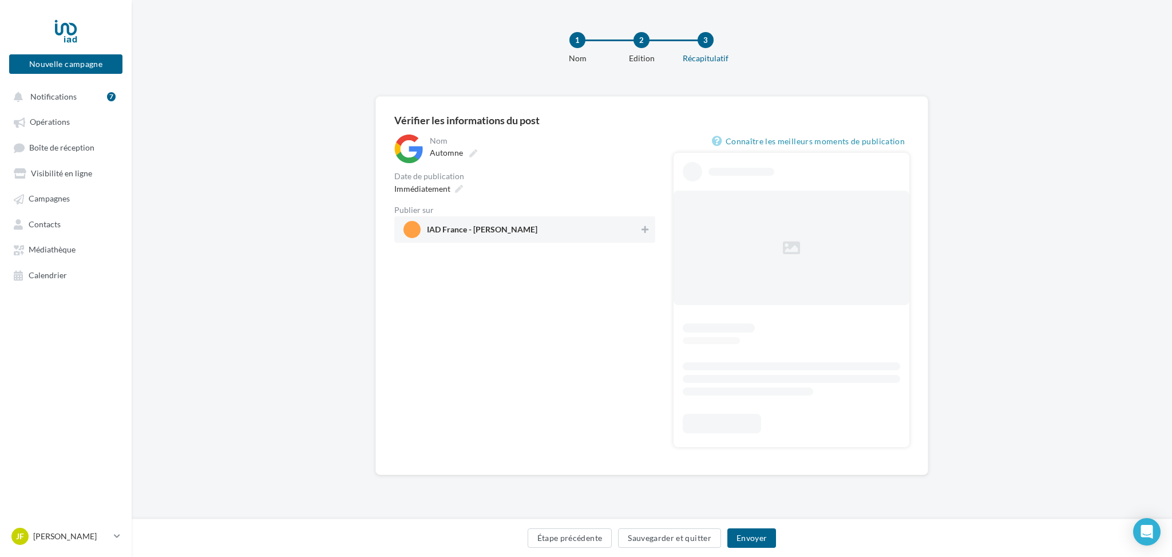
click at [537, 228] on span "IAD France - [PERSON_NAME]" at bounding box center [482, 231] width 110 height 13
click at [743, 536] on button "Envoyer" at bounding box center [751, 537] width 49 height 19
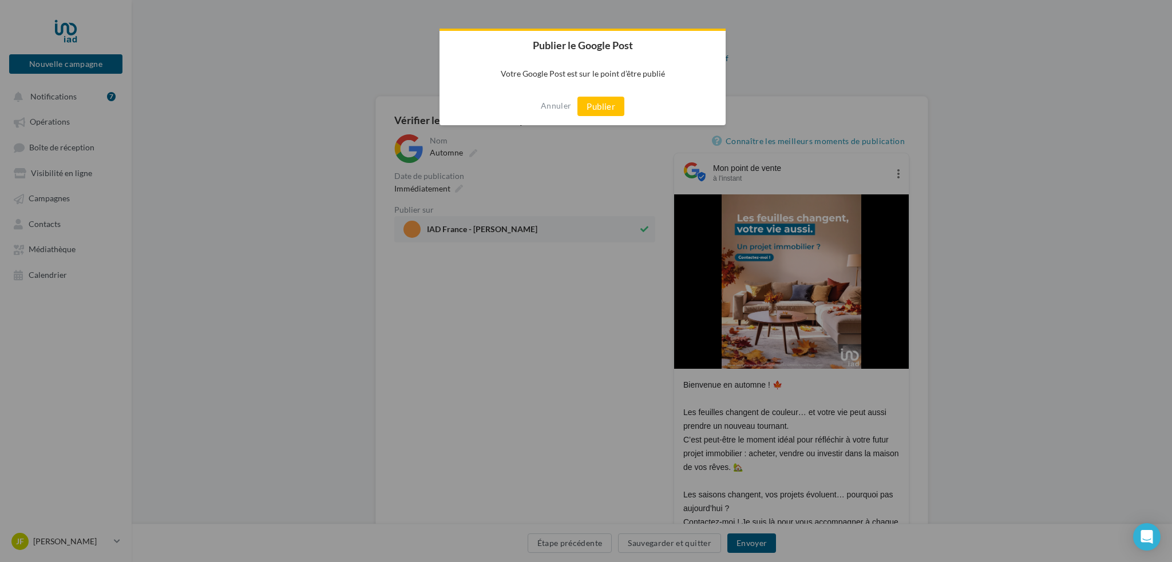
click at [603, 105] on button "Publier" at bounding box center [600, 106] width 47 height 19
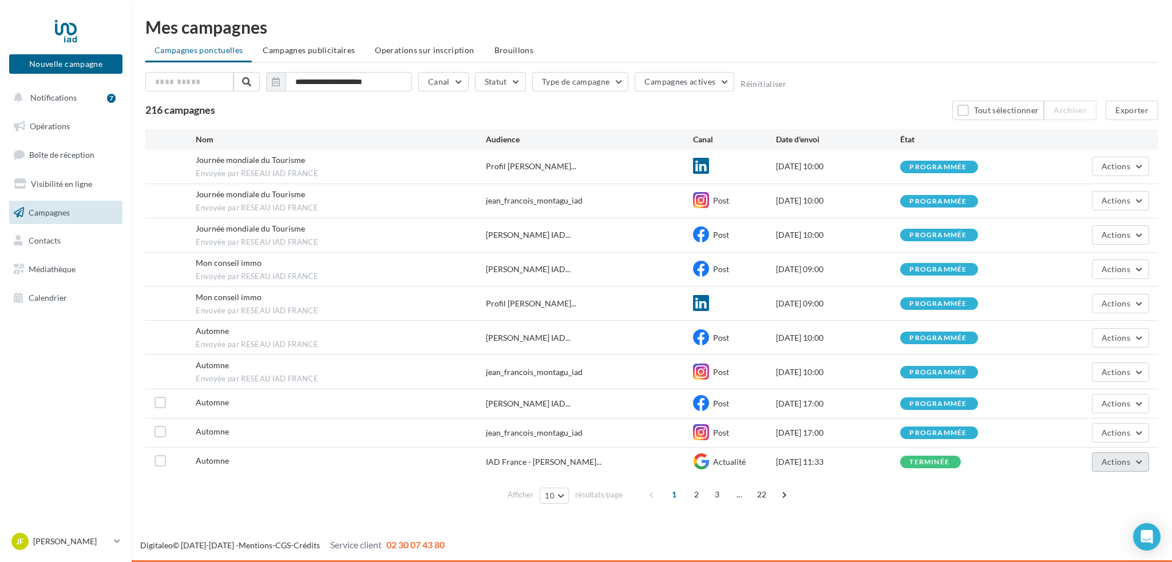
click at [1138, 462] on button "Actions" at bounding box center [1120, 462] width 57 height 19
click at [1069, 405] on button "Dupliquer" at bounding box center [1092, 406] width 114 height 30
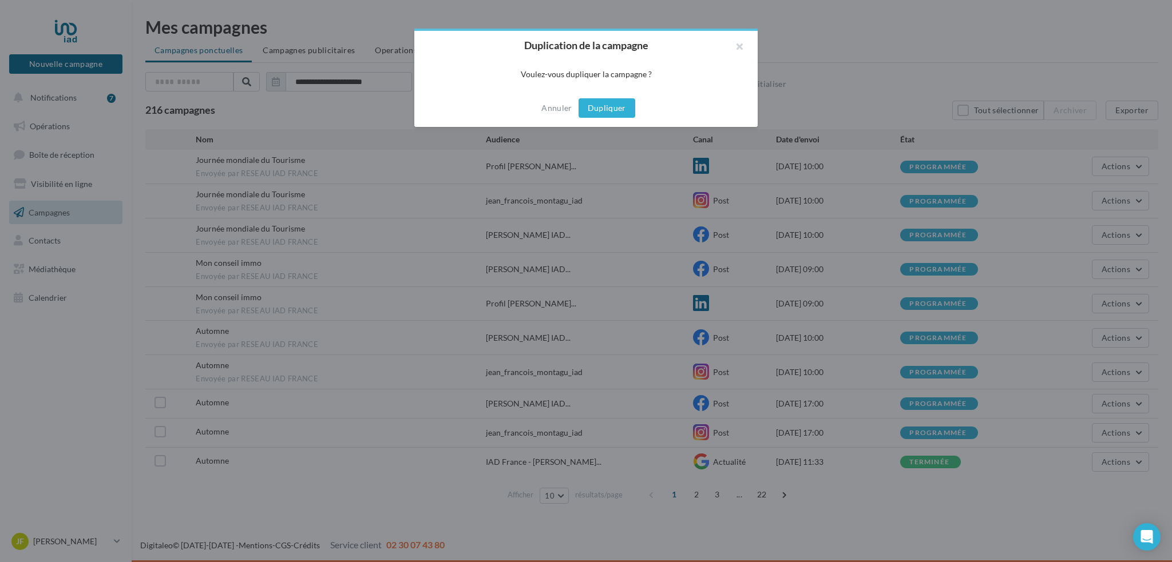
click at [600, 104] on button "Dupliquer" at bounding box center [606, 107] width 57 height 19
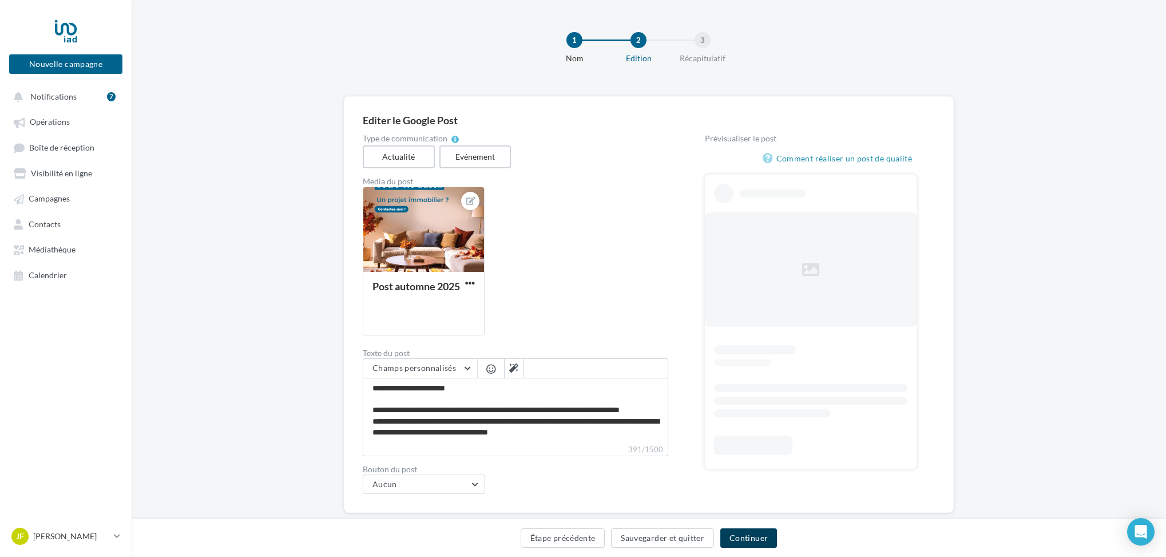
click at [751, 536] on button "Continuer" at bounding box center [748, 537] width 57 height 19
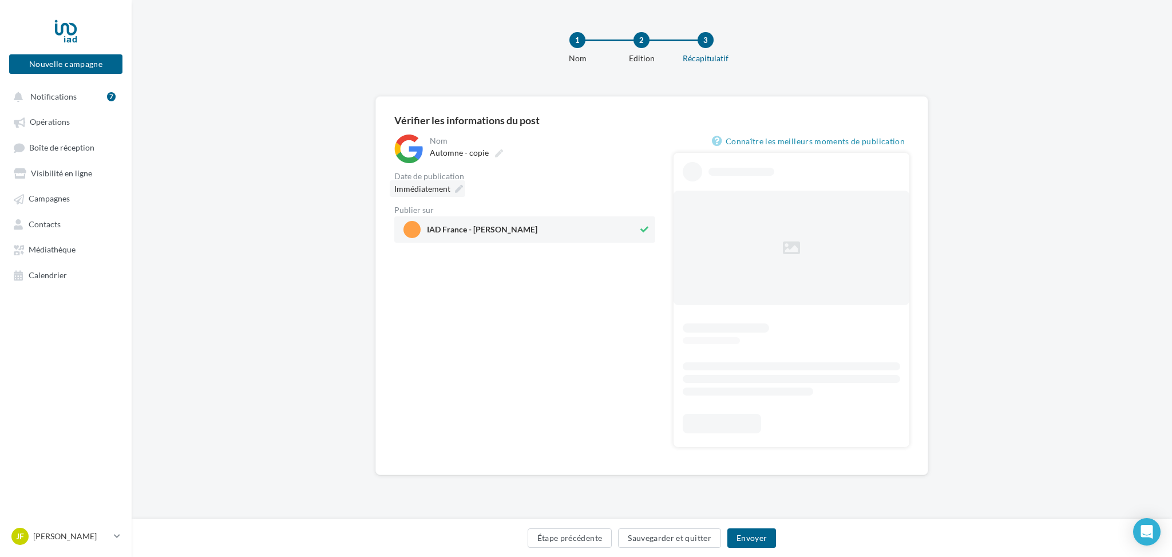
click at [443, 188] on span "Immédiatement" at bounding box center [422, 189] width 56 height 10
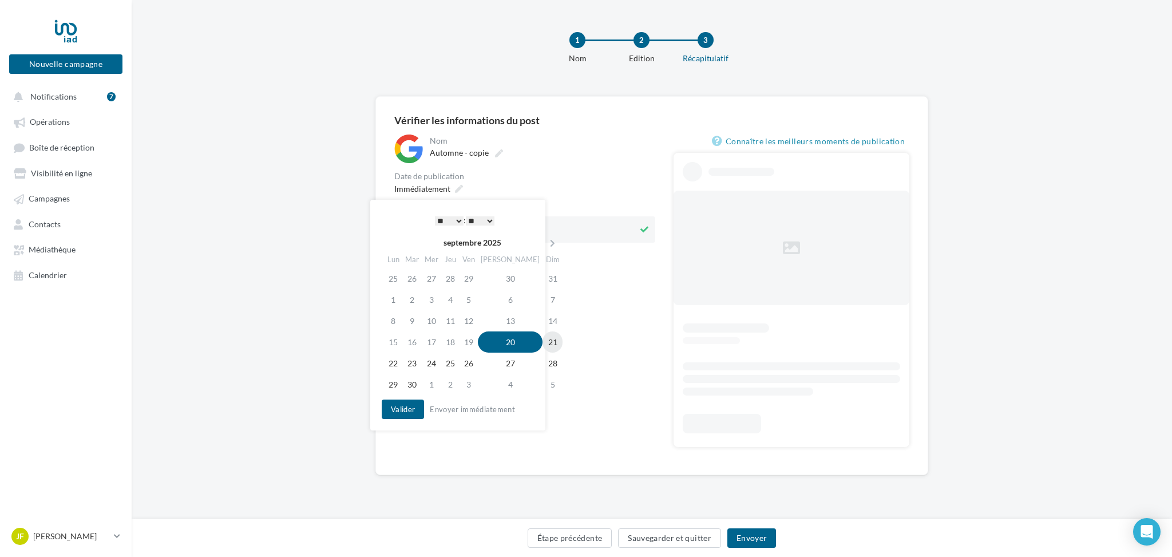
click at [542, 339] on td "21" at bounding box center [552, 341] width 20 height 21
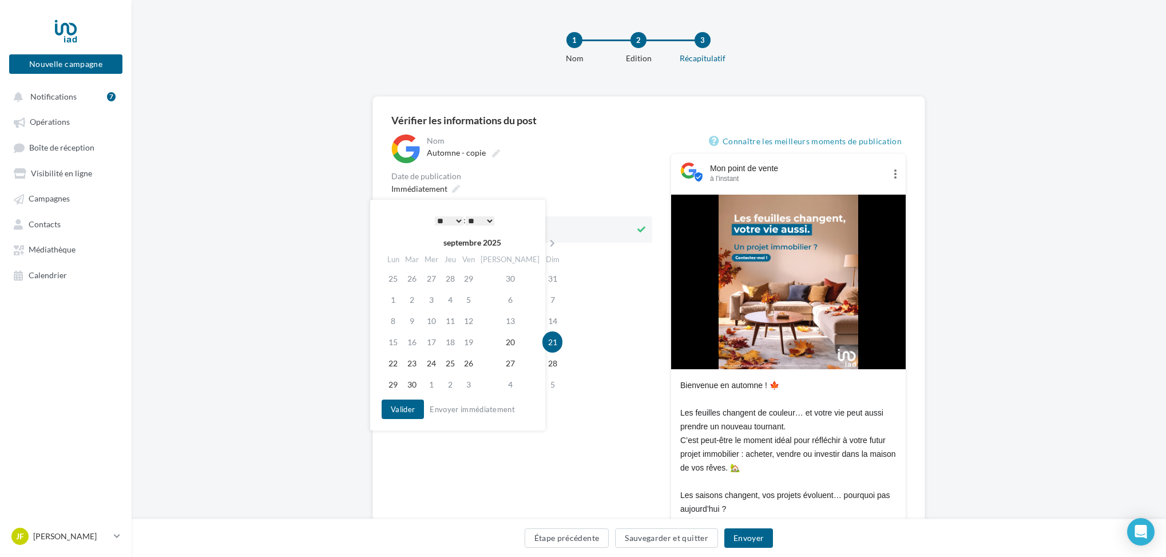
click at [457, 219] on select "* * * * * * * * * * ** ** ** ** ** ** ** ** ** ** ** ** ** **" at bounding box center [449, 220] width 29 height 9
click at [401, 409] on button "Valider" at bounding box center [400, 408] width 42 height 19
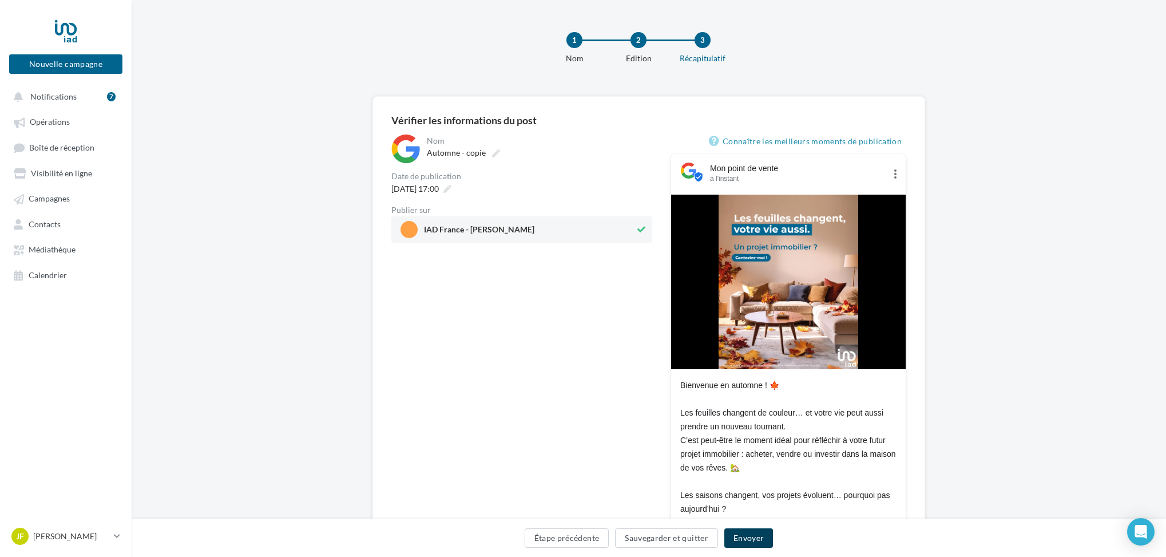
click at [743, 536] on button "Envoyer" at bounding box center [748, 537] width 49 height 19
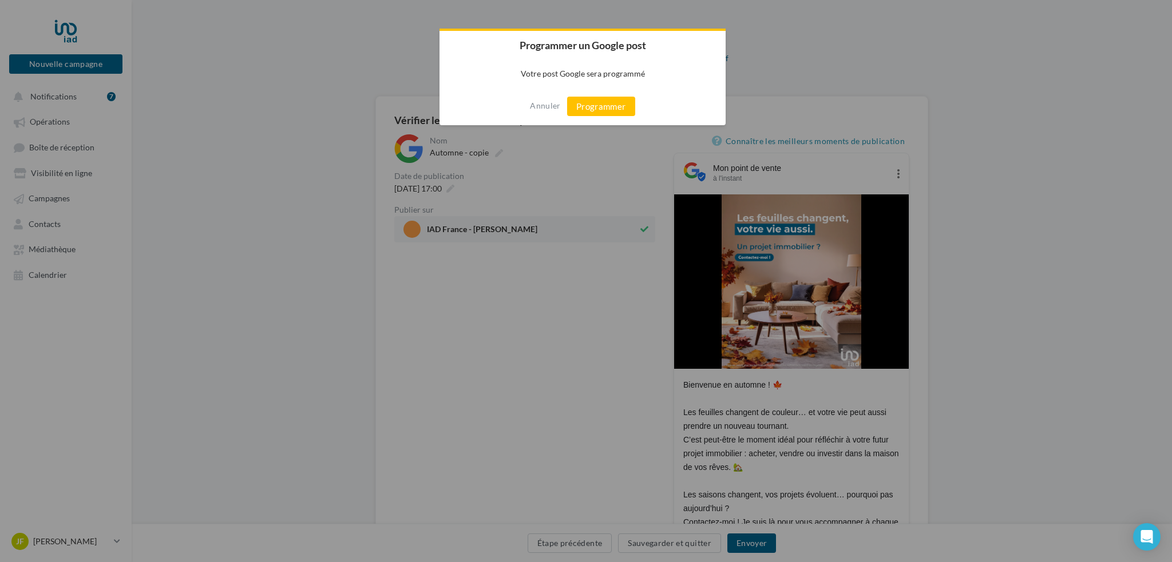
click at [601, 106] on button "Programmer" at bounding box center [601, 106] width 68 height 19
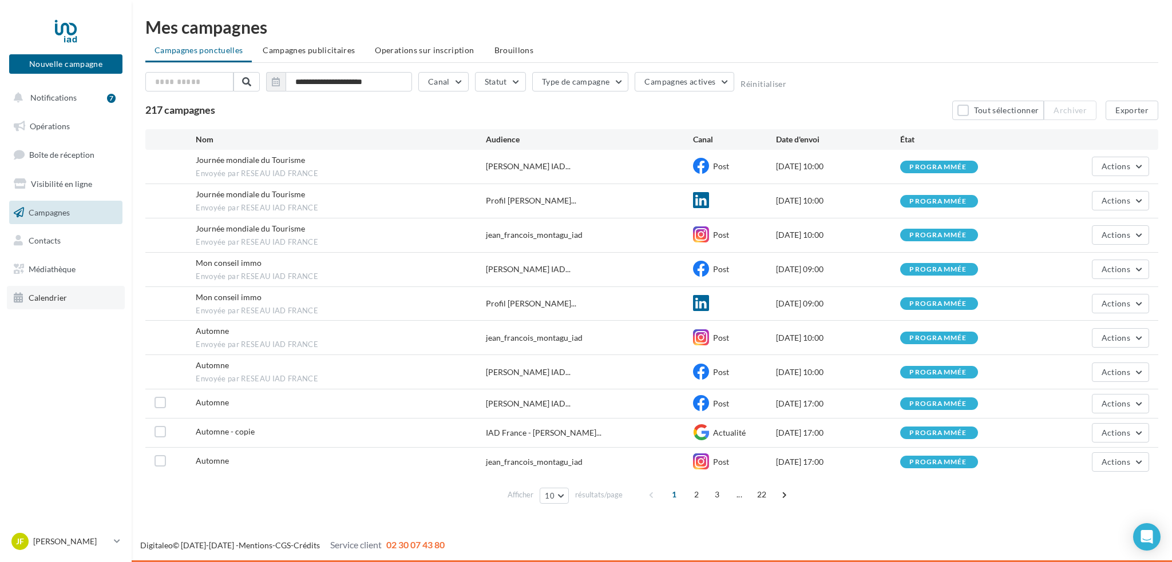
click at [43, 298] on span "Calendrier" at bounding box center [48, 298] width 38 height 10
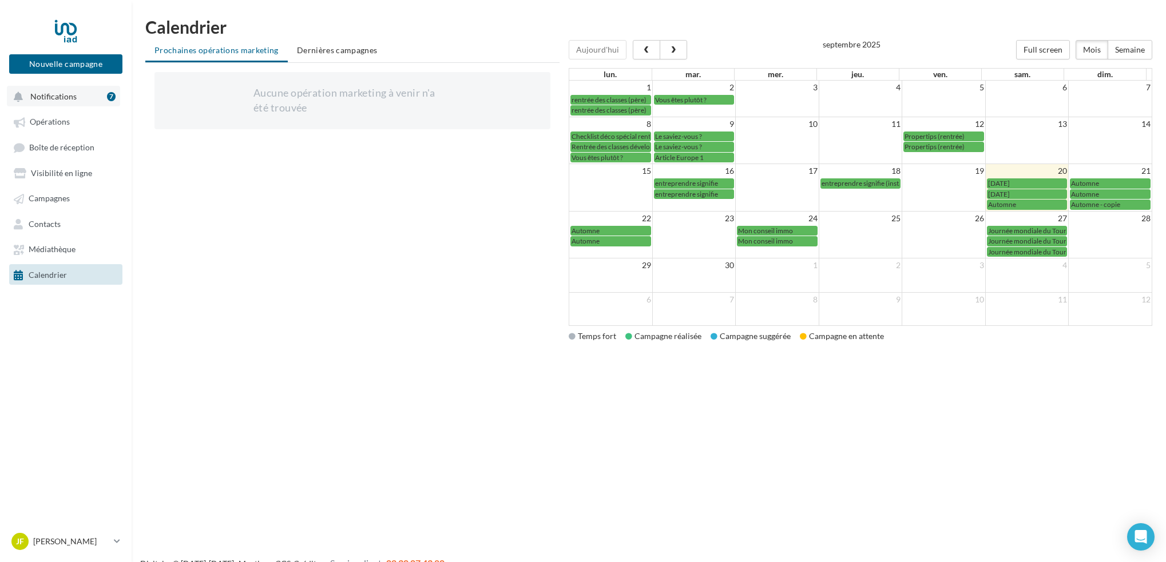
click at [41, 93] on span "Notifications" at bounding box center [53, 97] width 46 height 10
